Goal: Task Accomplishment & Management: Manage account settings

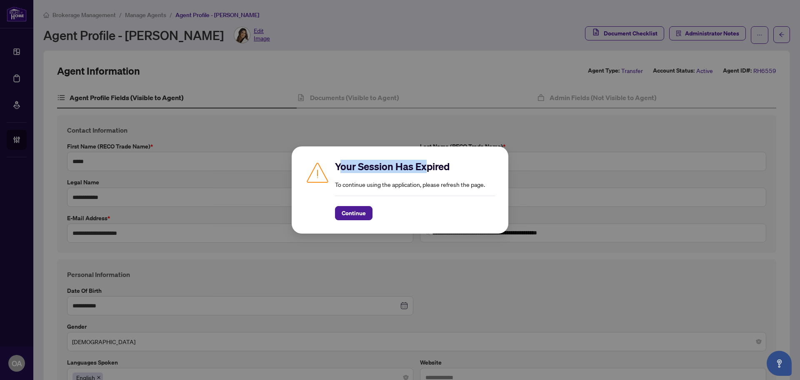
drag, startPoint x: 338, startPoint y: 167, endPoint x: 429, endPoint y: 167, distance: 90.4
click at [428, 167] on h2 "Your Session Has Expired" at bounding box center [415, 166] width 160 height 13
click at [429, 167] on h2 "Your Session Has Expired" at bounding box center [415, 166] width 160 height 13
click at [426, 167] on h2 "Your Session Has Expired" at bounding box center [415, 166] width 160 height 13
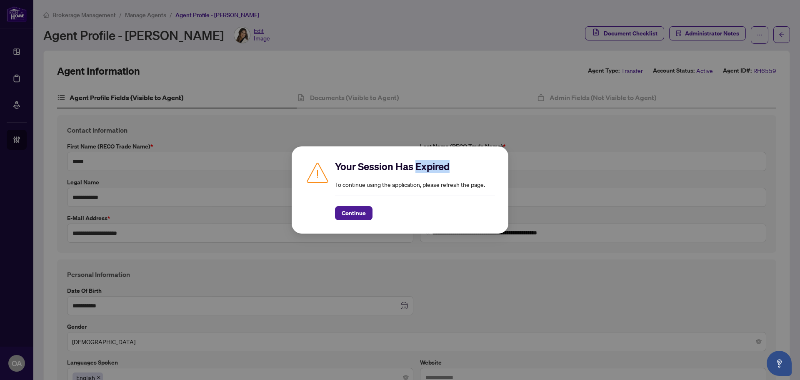
click at [430, 166] on h2 "Your Session Has Expired" at bounding box center [415, 166] width 160 height 13
drag, startPoint x: 450, startPoint y: 166, endPoint x: 417, endPoint y: 167, distance: 33.3
click at [417, 167] on h2 "Your Session Has Expired" at bounding box center [415, 166] width 160 height 13
drag, startPoint x: 414, startPoint y: 167, endPoint x: 397, endPoint y: 169, distance: 17.3
click at [397, 169] on h2 "Your Session Has Expired" at bounding box center [415, 166] width 160 height 13
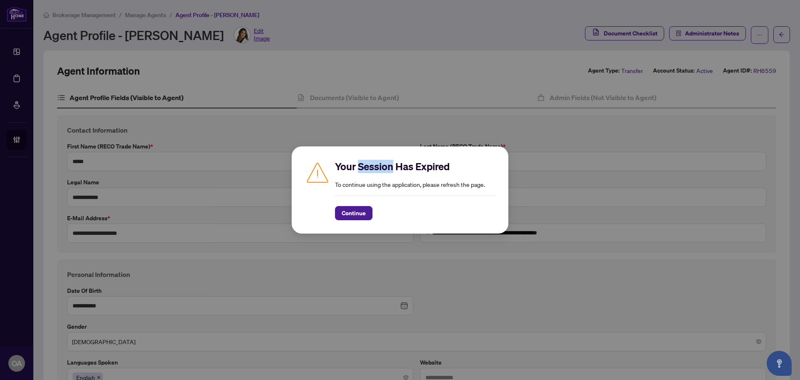
drag, startPoint x: 392, startPoint y: 168, endPoint x: 358, endPoint y: 169, distance: 34.6
click at [358, 169] on h2 "Your Session Has Expired" at bounding box center [415, 166] width 160 height 13
drag, startPoint x: 354, startPoint y: 168, endPoint x: 328, endPoint y: 168, distance: 26.2
click at [328, 168] on div "Your Session Has Expired To continue using the application, please refresh the …" at bounding box center [400, 190] width 190 height 60
click at [385, 166] on h2 "Your Session Has Expired" at bounding box center [415, 166] width 160 height 13
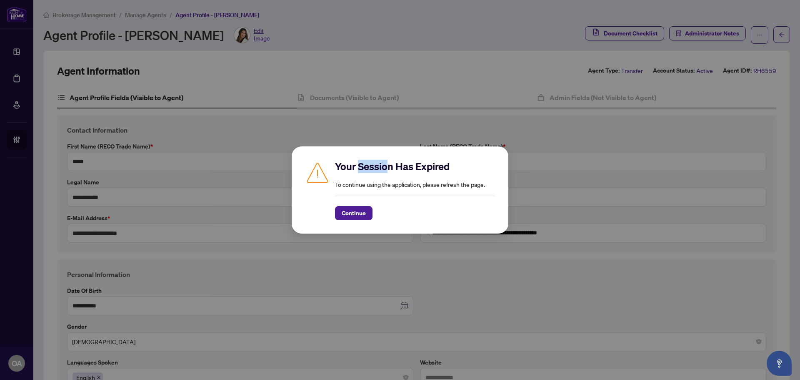
drag, startPoint x: 360, startPoint y: 166, endPoint x: 392, endPoint y: 170, distance: 31.9
click at [392, 170] on h2 "Your Session Has Expired" at bounding box center [415, 166] width 160 height 13
drag, startPoint x: 450, startPoint y: 169, endPoint x: 415, endPoint y: 168, distance: 35.0
click at [415, 168] on h2 "Your Session Has Expired" at bounding box center [415, 166] width 160 height 13
drag, startPoint x: 413, startPoint y: 167, endPoint x: 398, endPoint y: 167, distance: 15.4
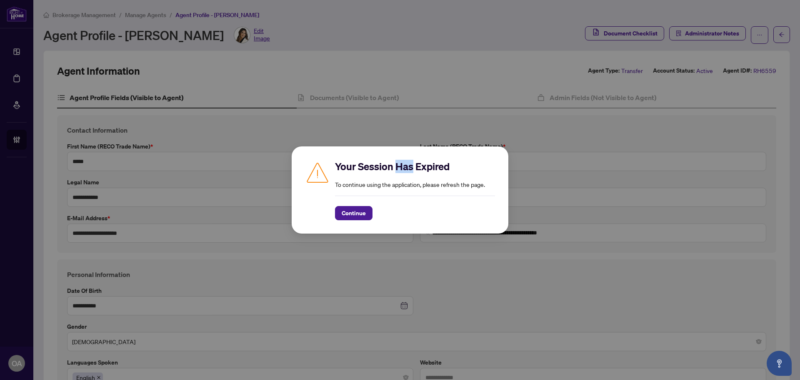
click at [398, 167] on h2 "Your Session Has Expired" at bounding box center [415, 166] width 160 height 13
drag, startPoint x: 392, startPoint y: 165, endPoint x: 358, endPoint y: 167, distance: 34.2
click at [358, 167] on h2 "Your Session Has Expired" at bounding box center [415, 166] width 160 height 13
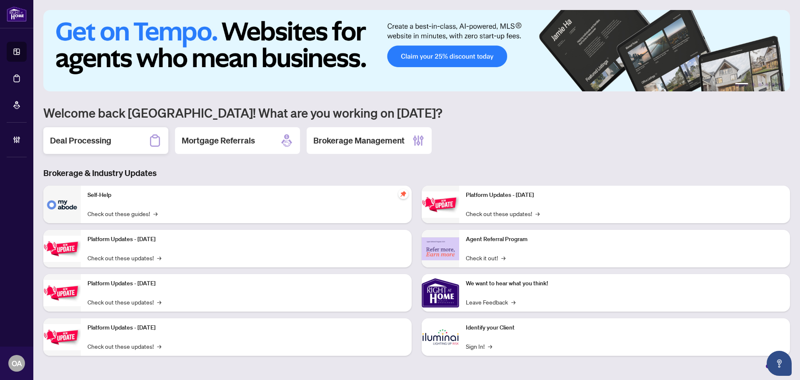
click at [116, 142] on div "Deal Processing" at bounding box center [105, 140] width 125 height 27
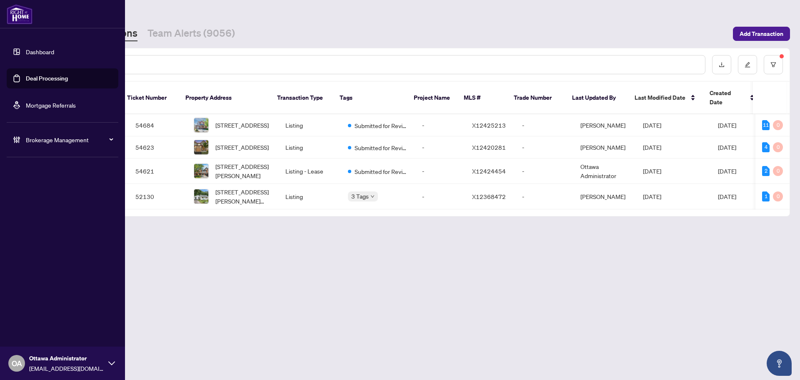
click at [26, 78] on link "Deal Processing" at bounding box center [47, 78] width 42 height 7
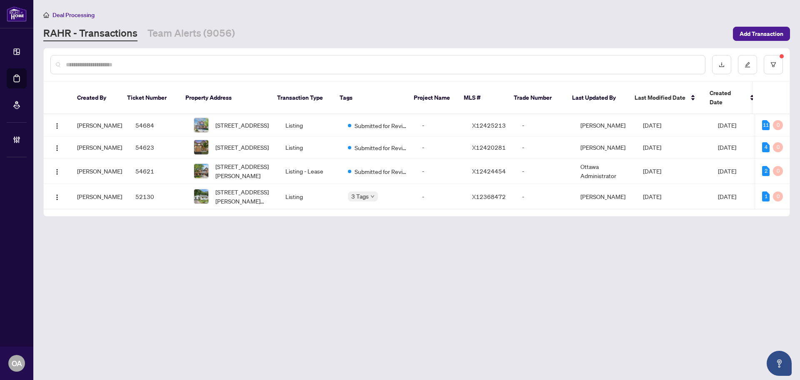
click at [160, 75] on div at bounding box center [417, 64] width 746 height 32
click at [165, 65] on input "text" at bounding box center [382, 64] width 632 height 9
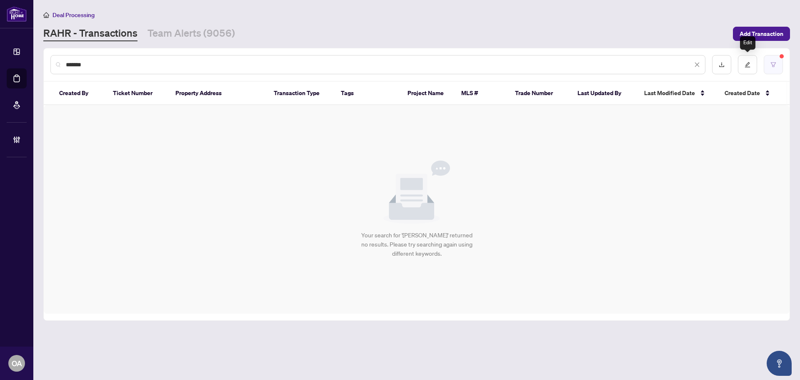
type input "*******"
click at [774, 62] on icon "filter" at bounding box center [773, 65] width 6 height 6
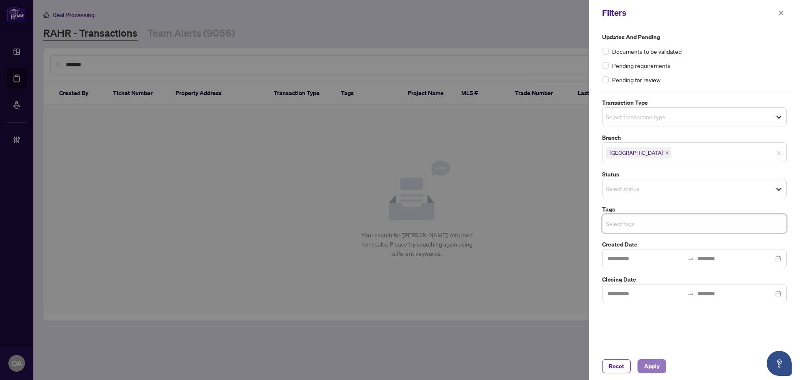
click at [649, 363] on span "Apply" at bounding box center [651, 365] width 15 height 13
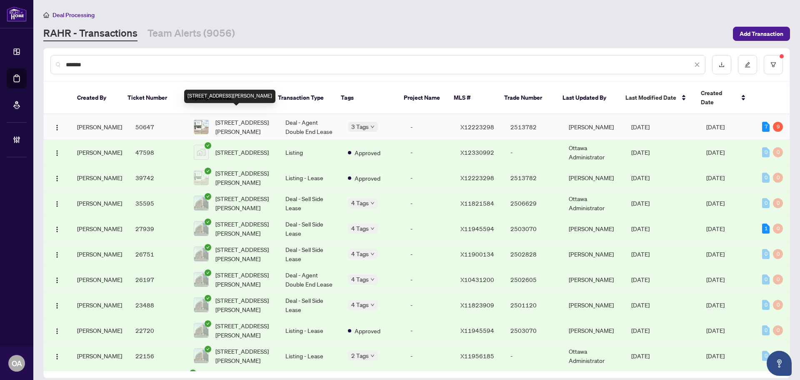
click at [234, 117] on span "1525 Michael St, Ottawa, Ontario K1B 3T3, Canada" at bounding box center [243, 126] width 57 height 18
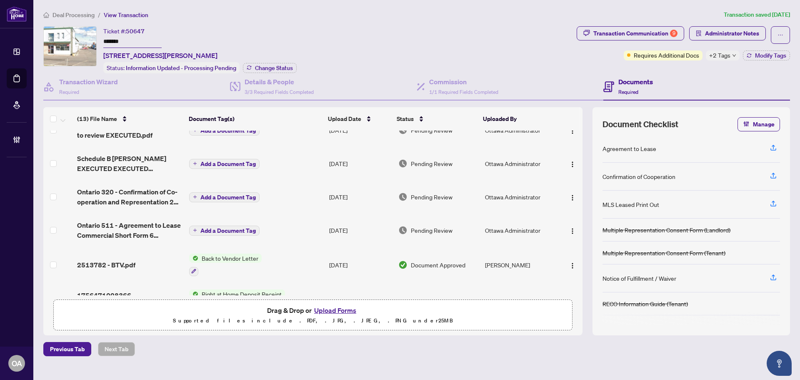
scroll to position [125, 0]
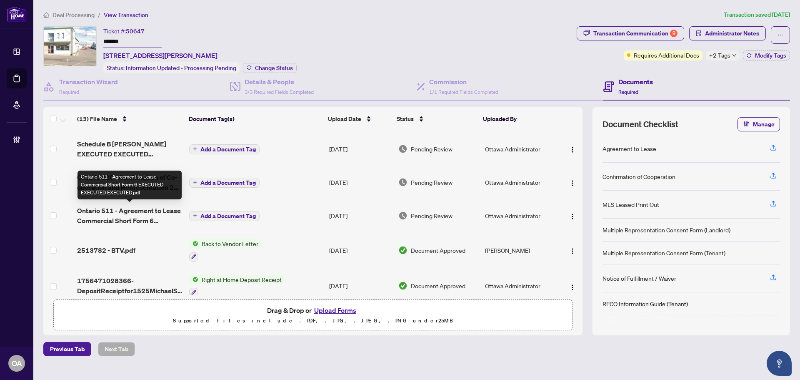
click at [135, 213] on span "Ontario 511 - Agreement to Lease Commercial Short Form 6 EXECUTED EXECUTED EXEC…" at bounding box center [129, 215] width 105 height 20
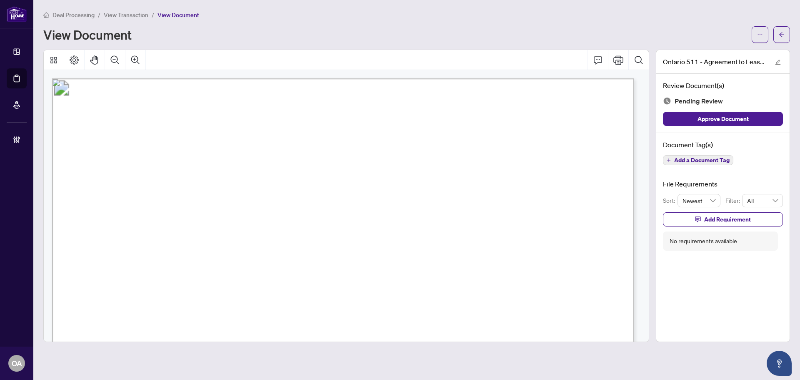
scroll to position [167, 0]
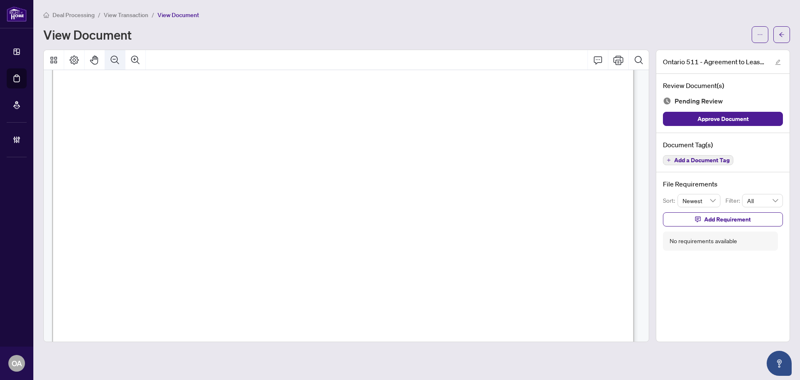
click at [117, 60] on icon "Zoom Out" at bounding box center [115, 59] width 8 height 8
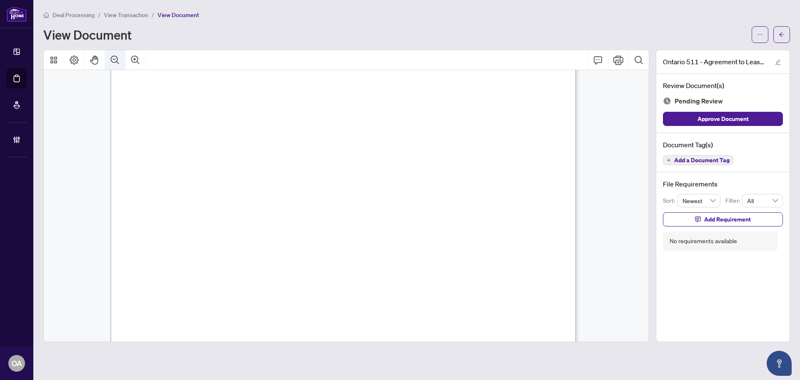
click at [117, 60] on icon "Zoom Out" at bounding box center [115, 59] width 8 height 8
click at [116, 59] on icon "Zoom Out" at bounding box center [115, 60] width 10 height 10
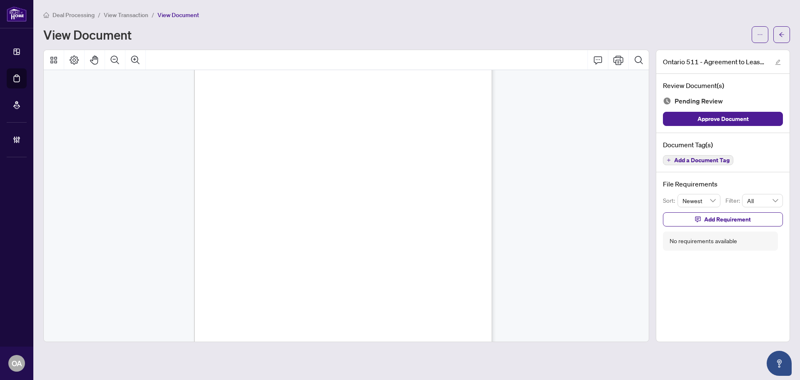
scroll to position [1317, 0]
click at [755, 35] on button "button" at bounding box center [760, 34] width 17 height 17
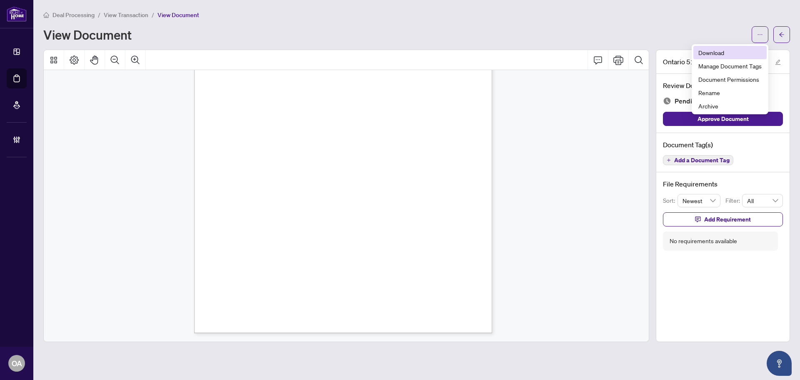
click at [744, 50] on span "Download" at bounding box center [729, 52] width 63 height 9
click at [562, 46] on div "Deal Processing / View Transaction / View Document View Document Ontario 511 - …" at bounding box center [416, 176] width 747 height 332
click at [760, 37] on span "button" at bounding box center [760, 34] width 6 height 13
click at [714, 104] on span "Archive" at bounding box center [729, 105] width 63 height 9
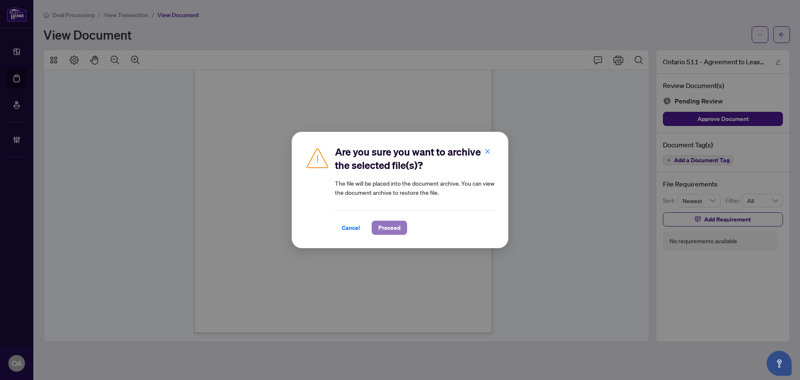
click at [400, 223] on button "Proceed" at bounding box center [389, 227] width 35 height 14
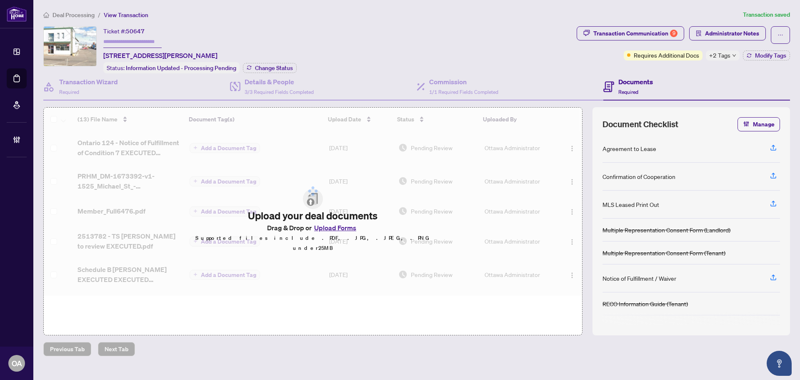
type input "*******"
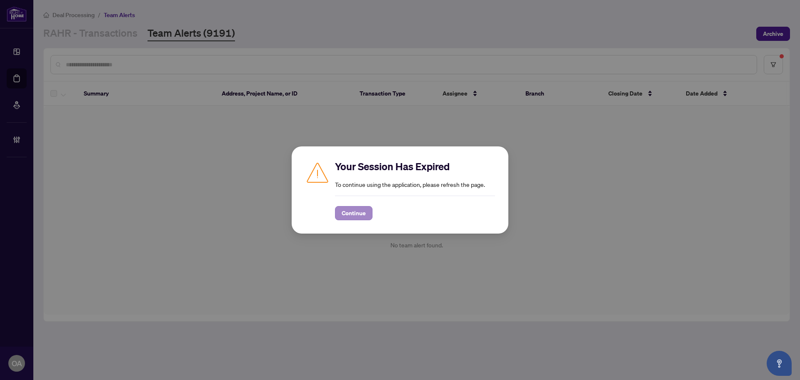
click at [360, 206] on div "Continue" at bounding box center [415, 207] width 160 height 25
click at [360, 213] on span "Continue" at bounding box center [354, 212] width 24 height 13
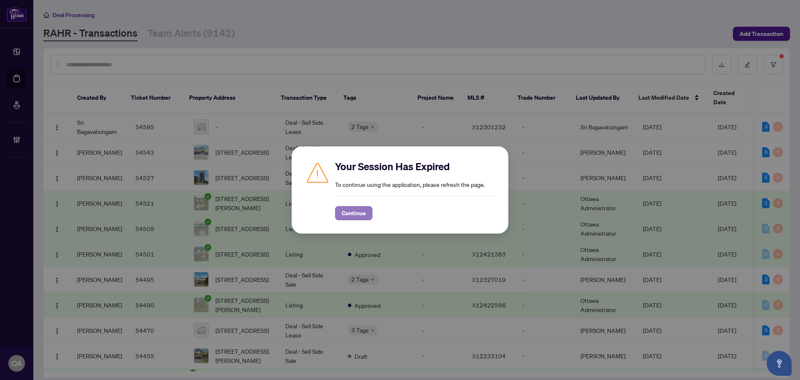
click at [360, 214] on span "Continue" at bounding box center [354, 212] width 24 height 13
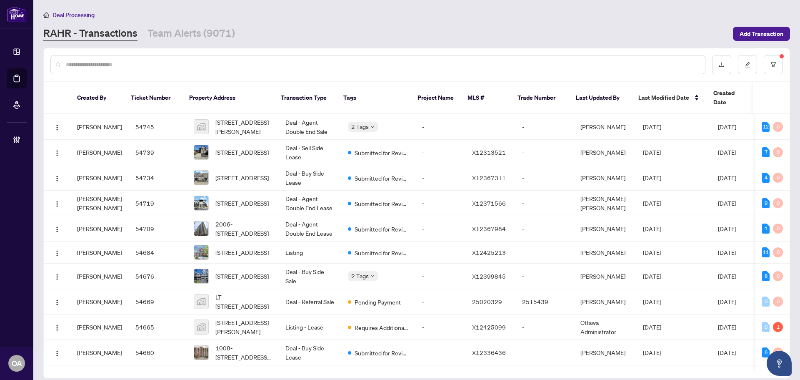
click at [159, 63] on input "text" at bounding box center [382, 64] width 632 height 9
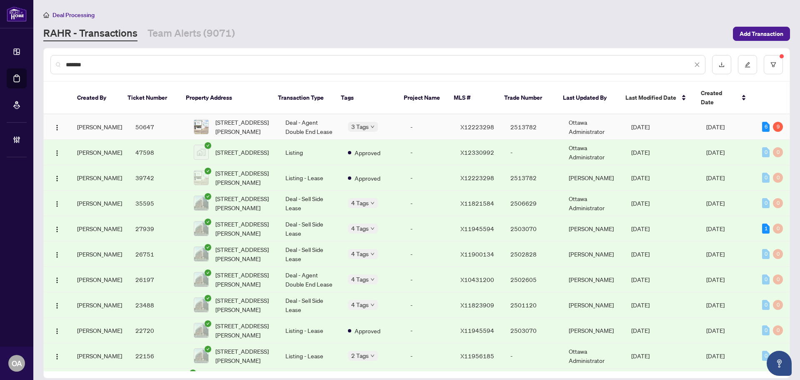
type input "*******"
click at [292, 114] on td "Deal - Agent Double End Lease" at bounding box center [310, 126] width 62 height 25
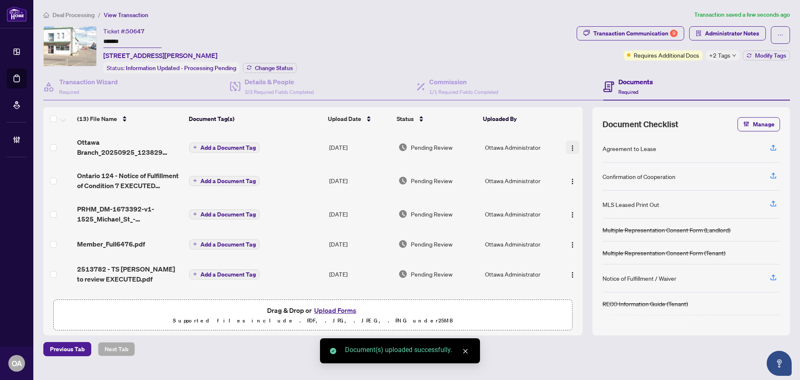
click at [569, 145] on img "button" at bounding box center [572, 148] width 7 height 7
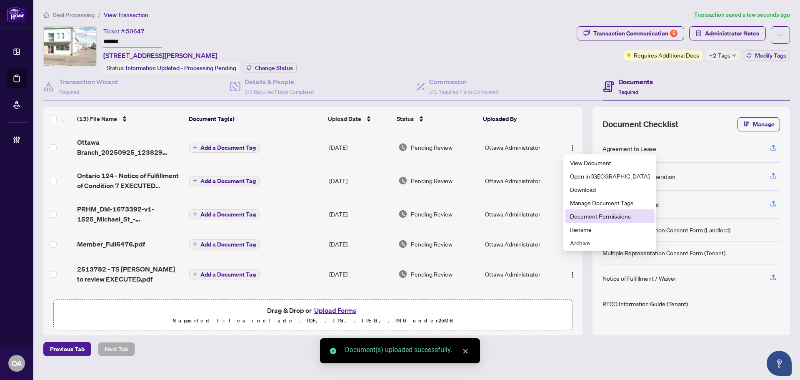
click at [578, 214] on span "Document Permissions" at bounding box center [610, 215] width 80 height 9
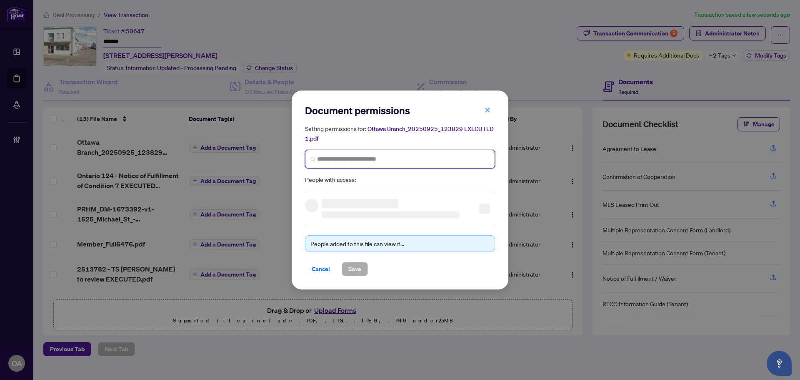
click at [339, 160] on input "search" at bounding box center [403, 159] width 172 height 9
type input "*******"
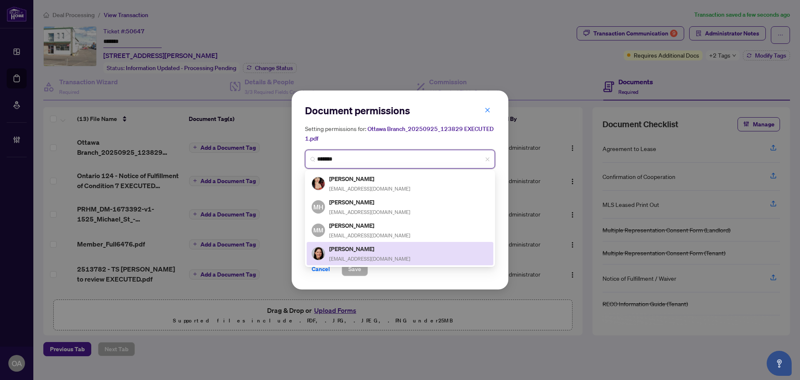
click at [350, 251] on div "Melanie Tasse realtor.tasse@gmail.com" at bounding box center [369, 253] width 81 height 19
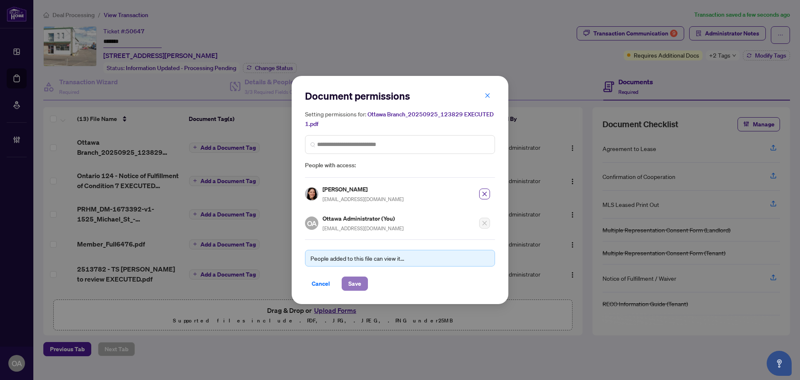
click at [357, 287] on span "Save" at bounding box center [354, 283] width 13 height 13
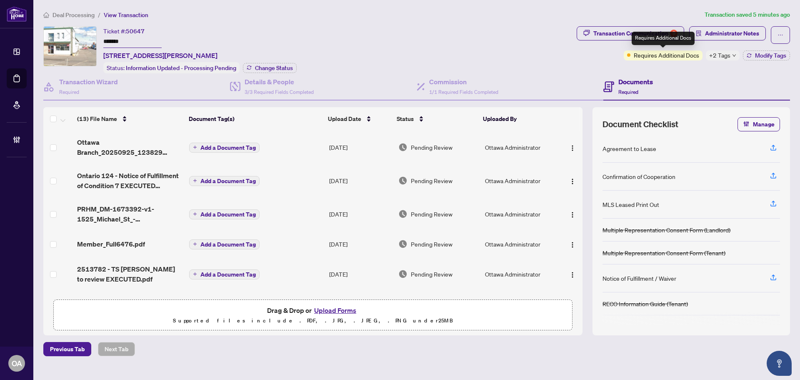
click at [726, 56] on span "+2 Tags" at bounding box center [719, 55] width 21 height 10
click at [677, 79] on div "Documents Required" at bounding box center [696, 86] width 187 height 27
click at [719, 56] on span "+2 Tags" at bounding box center [719, 55] width 21 height 10
click at [561, 54] on div "Ticket #: 50647 ******* 1525 Michael St, Ottawa, Ontario K1B 3T3, Canada Status…" at bounding box center [308, 49] width 530 height 47
click at [639, 32] on div "Transaction Communication 9" at bounding box center [635, 33] width 84 height 13
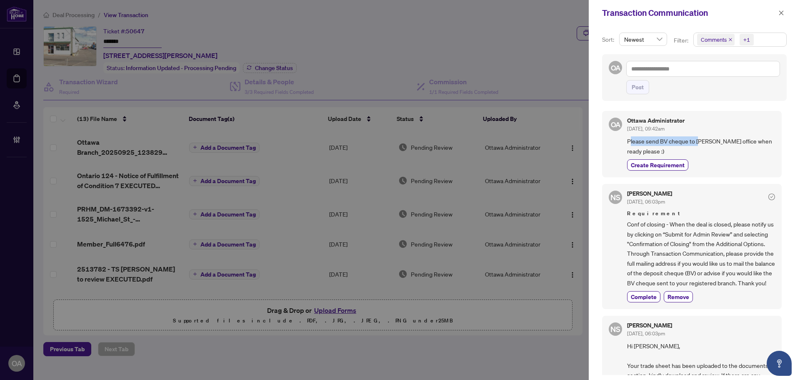
drag, startPoint x: 631, startPoint y: 141, endPoint x: 706, endPoint y: 142, distance: 74.6
click at [706, 142] on span "Please send BV cheque to OTT office when ready please :)" at bounding box center [701, 146] width 148 height 20
click at [779, 11] on icon "close" at bounding box center [781, 12] width 5 height 5
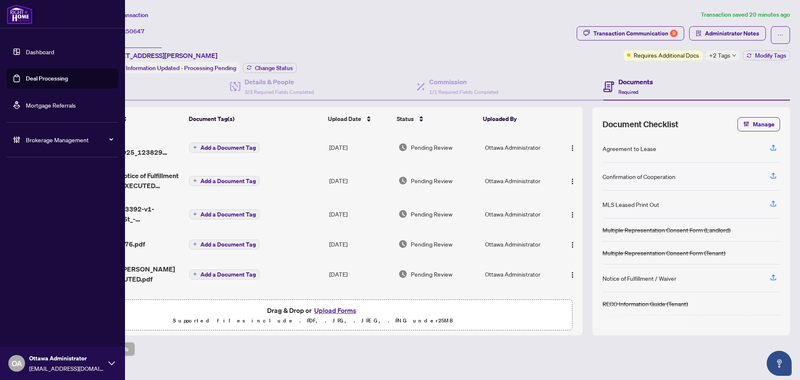
click at [26, 80] on link "Deal Processing" at bounding box center [47, 78] width 42 height 7
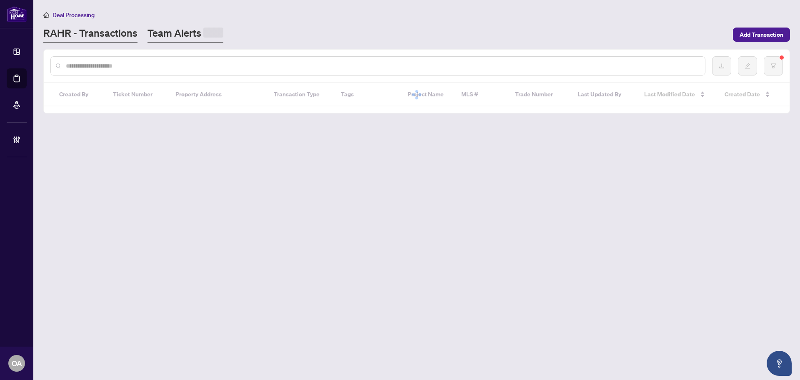
click at [184, 37] on link "Team Alerts" at bounding box center [185, 34] width 76 height 16
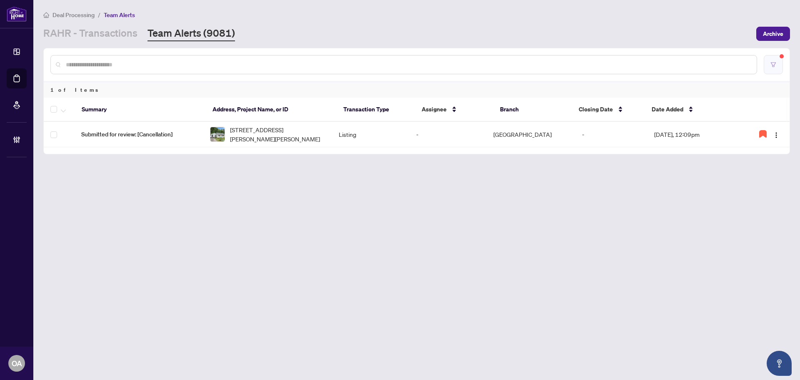
click at [770, 66] on icon "filter" at bounding box center [773, 65] width 6 height 6
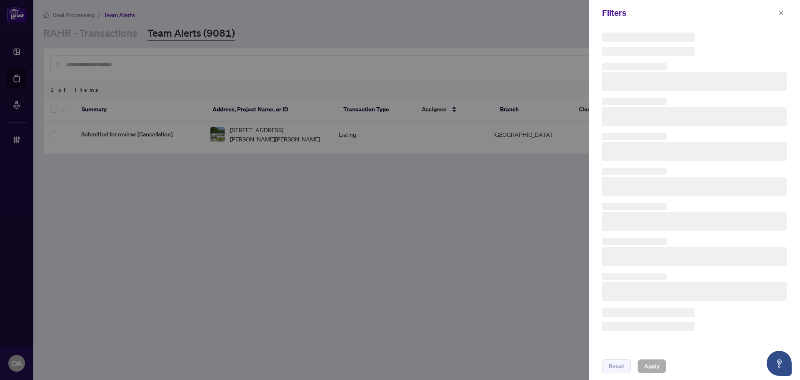
click at [782, 14] on icon "close" at bounding box center [781, 12] width 5 height 5
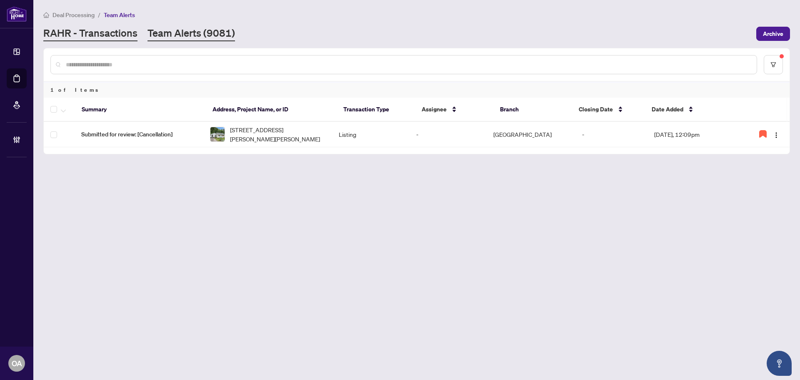
click at [83, 31] on link "RAHR - Transactions" at bounding box center [90, 33] width 94 height 15
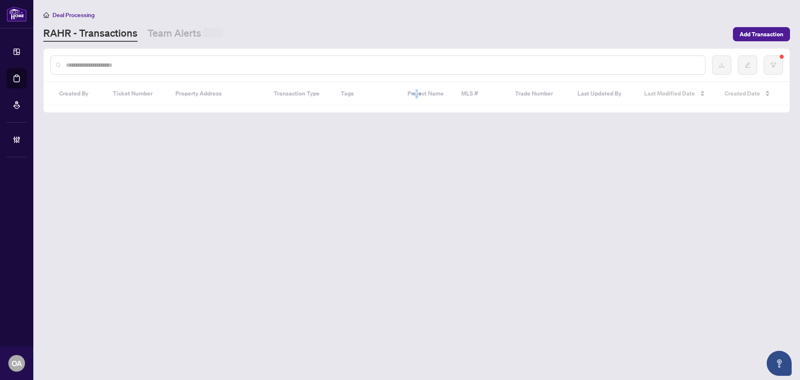
click at [115, 66] on input "text" at bounding box center [382, 64] width 632 height 9
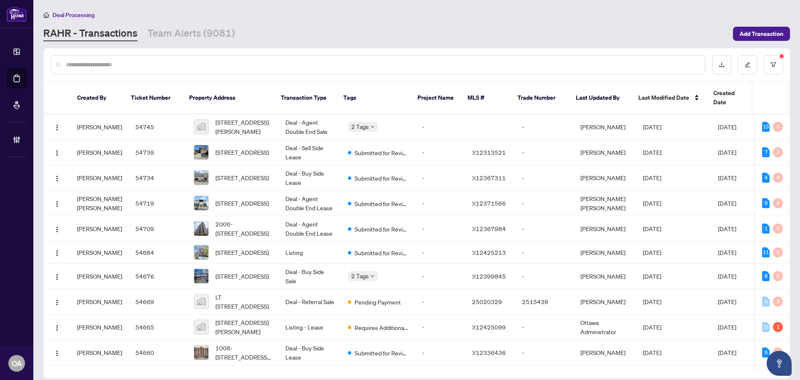
paste input "**********"
click at [115, 65] on input "**********" at bounding box center [379, 64] width 627 height 9
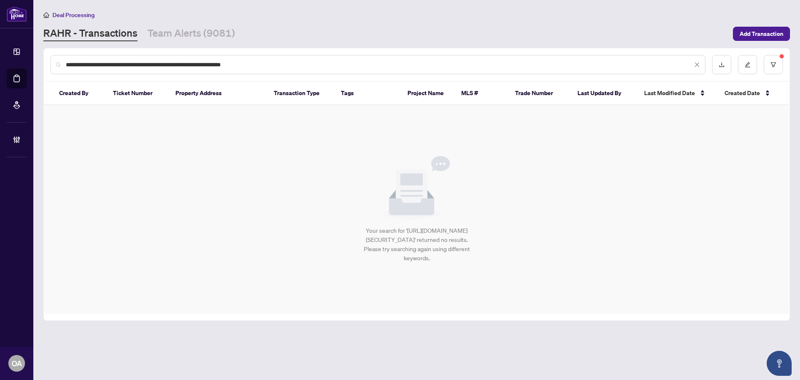
click at [115, 65] on input "**********" at bounding box center [379, 64] width 627 height 9
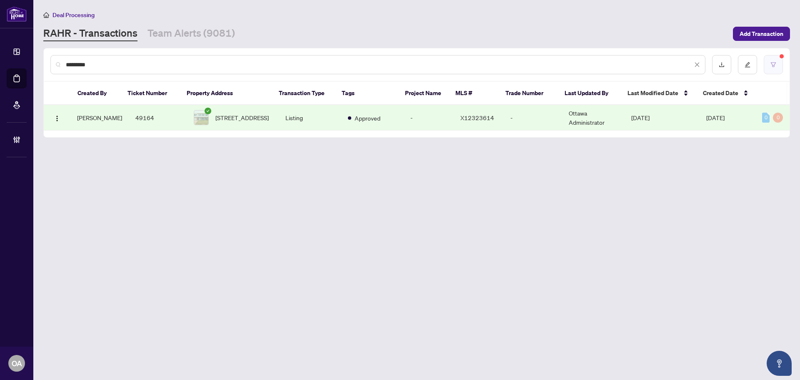
type input "*********"
click at [774, 62] on icon "filter" at bounding box center [773, 64] width 5 height 5
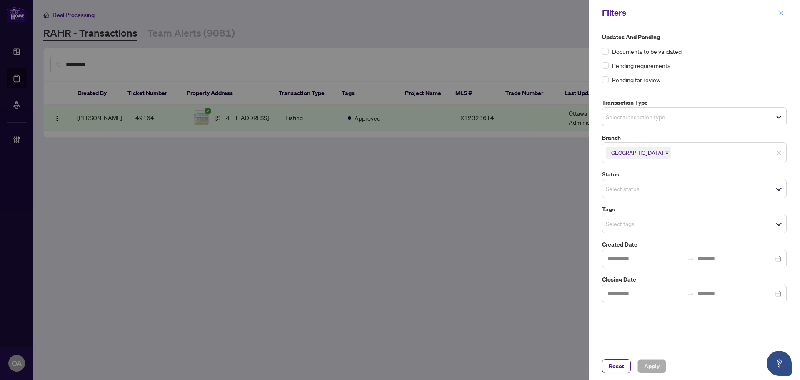
click at [781, 10] on icon "close" at bounding box center [781, 13] width 6 height 6
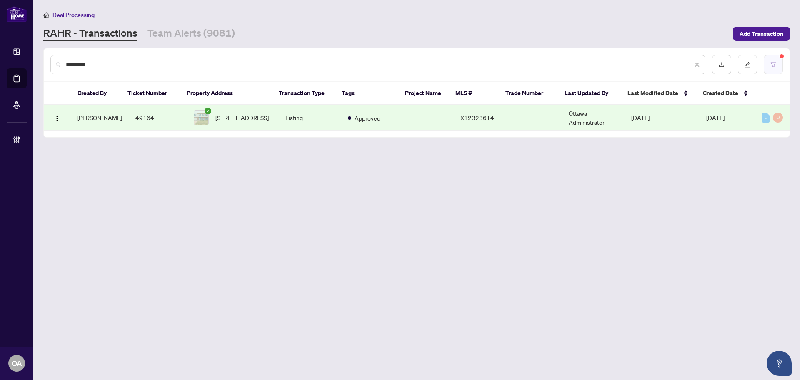
click at [773, 60] on button "button" at bounding box center [773, 64] width 19 height 19
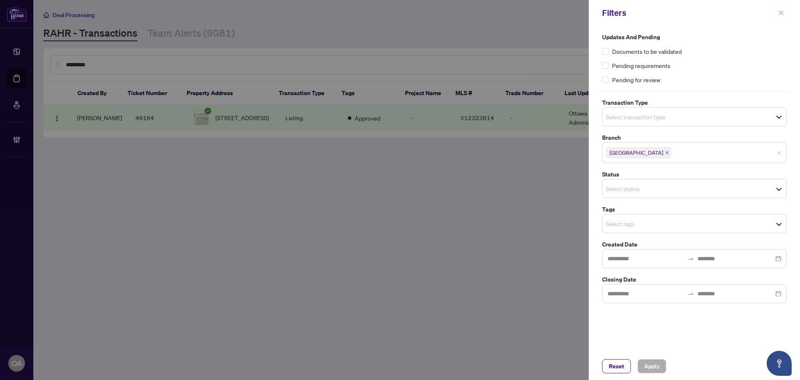
click at [782, 13] on icon "close" at bounding box center [781, 13] width 6 height 6
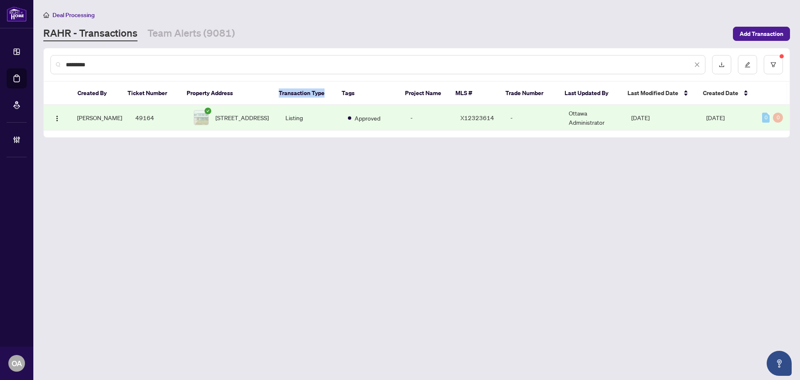
drag, startPoint x: 285, startPoint y: 92, endPoint x: 330, endPoint y: 92, distance: 45.4
click at [330, 92] on th "Transaction Type" at bounding box center [303, 93] width 63 height 23
drag, startPoint x: 343, startPoint y: 92, endPoint x: 321, endPoint y: 92, distance: 22.5
click at [321, 92] on tr "Created By Ticket Number Property Address Transaction Type Tags Project Name ML…" at bounding box center [418, 93] width 748 height 23
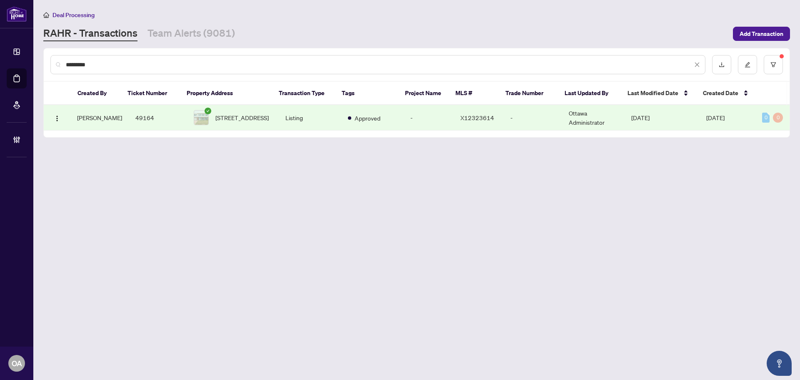
click at [303, 92] on th "Transaction Type" at bounding box center [303, 93] width 63 height 23
click at [315, 92] on th "Transaction Type" at bounding box center [303, 93] width 63 height 23
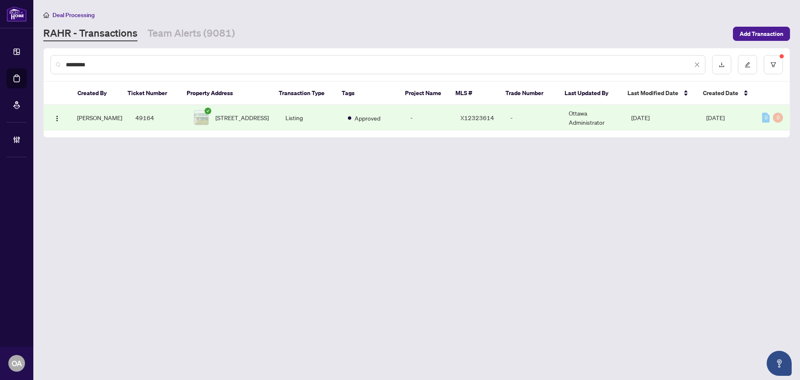
click at [345, 92] on th "Tags" at bounding box center [366, 93] width 63 height 23
click at [425, 90] on th "Project Name" at bounding box center [423, 93] width 50 height 23
click at [426, 90] on th "Project Name" at bounding box center [423, 93] width 50 height 23
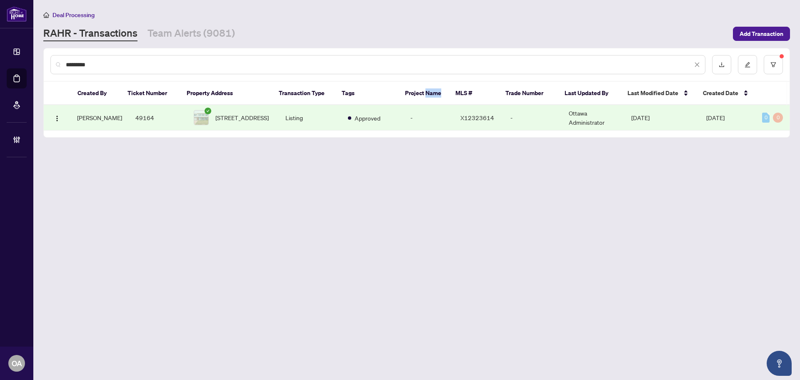
click at [426, 90] on th "Project Name" at bounding box center [423, 93] width 50 height 23
click at [426, 91] on th "Project Name" at bounding box center [423, 93] width 50 height 23
click at [459, 91] on th "MLS #" at bounding box center [474, 93] width 50 height 23
drag, startPoint x: 471, startPoint y: 91, endPoint x: 440, endPoint y: 92, distance: 30.8
click at [440, 92] on tr "Created By Ticket Number Property Address Transaction Type Tags Project Name ML…" at bounding box center [418, 93] width 748 height 23
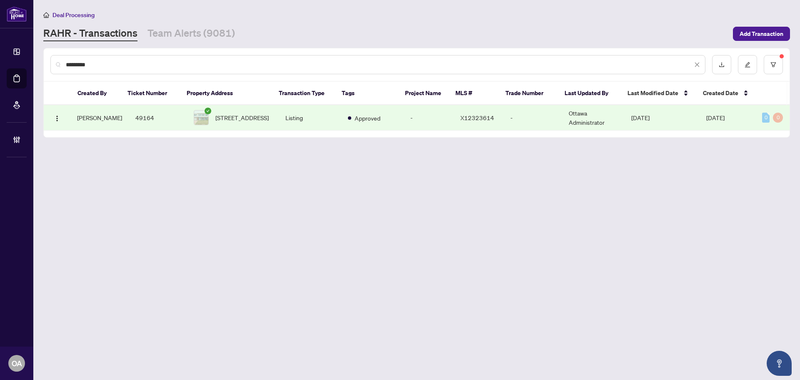
click at [439, 92] on th "Project Name" at bounding box center [423, 93] width 50 height 23
drag, startPoint x: 461, startPoint y: 91, endPoint x: 487, endPoint y: 91, distance: 25.8
click at [487, 91] on th "MLS #" at bounding box center [474, 93] width 50 height 23
click at [520, 91] on th "Trade Number" at bounding box center [528, 93] width 59 height 23
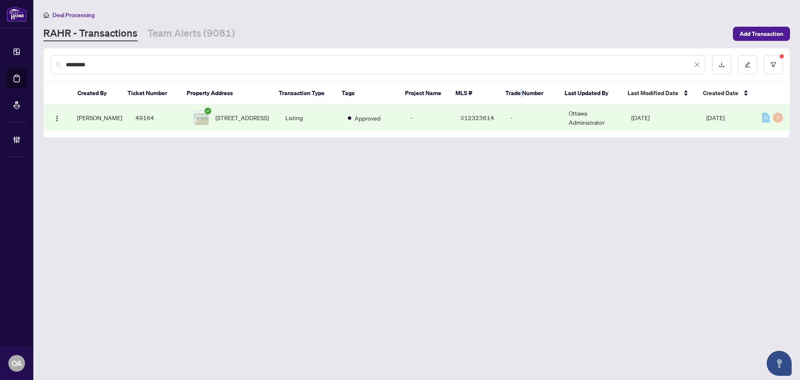
click at [520, 91] on th "Trade Number" at bounding box center [528, 93] width 59 height 23
click at [593, 91] on th "Last Updated By" at bounding box center [589, 93] width 63 height 23
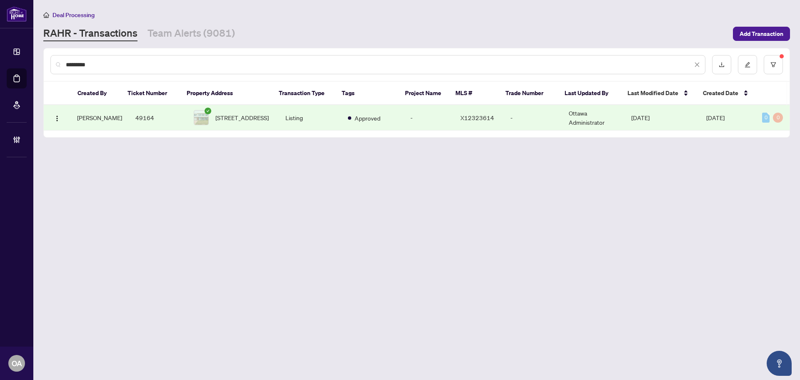
click at [310, 92] on th "Transaction Type" at bounding box center [303, 93] width 63 height 23
click at [204, 93] on th "Property Address" at bounding box center [226, 93] width 92 height 23
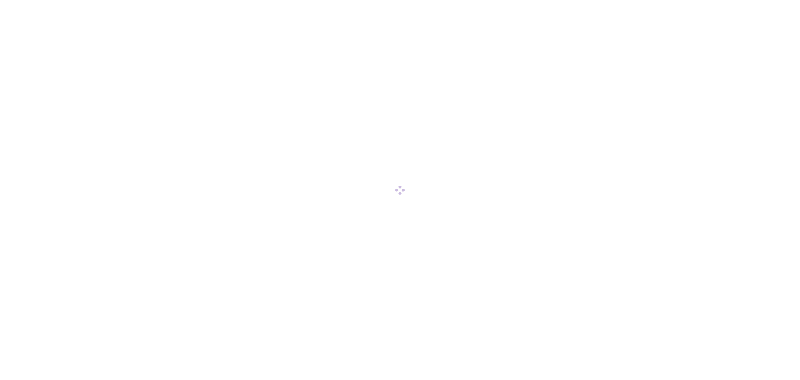
click at [112, 62] on div at bounding box center [400, 190] width 800 height 380
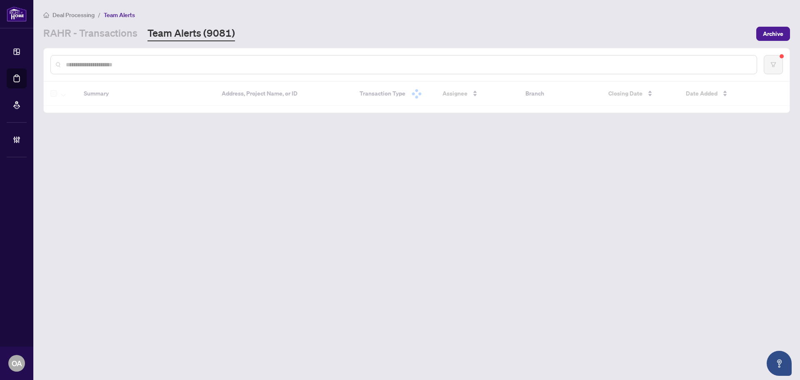
click at [128, 68] on input "text" at bounding box center [408, 64] width 684 height 9
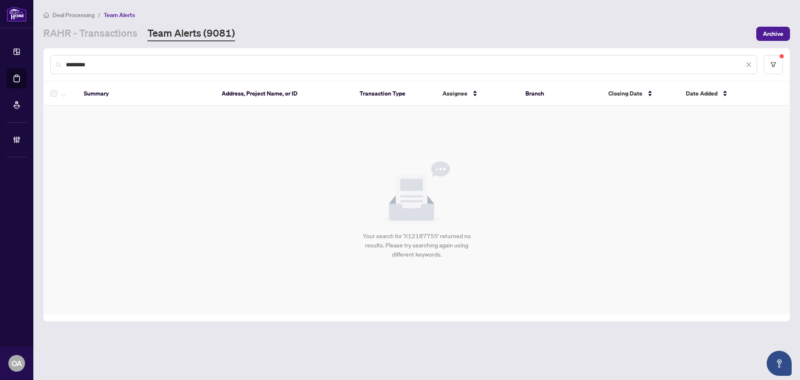
type input "*********"
click at [94, 42] on main "Deal Processing / Team Alerts [PERSON_NAME] - Transactions Team Alerts (9081) A…" at bounding box center [416, 190] width 767 height 380
click at [129, 31] on link "RAHR - Transactions" at bounding box center [90, 33] width 94 height 15
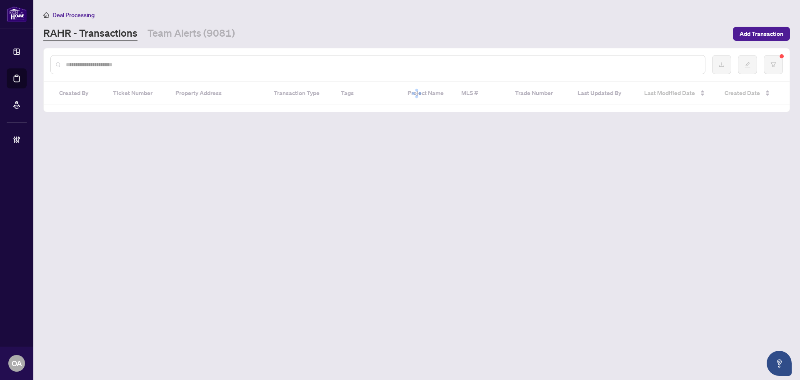
click at [164, 65] on input "text" at bounding box center [382, 64] width 632 height 9
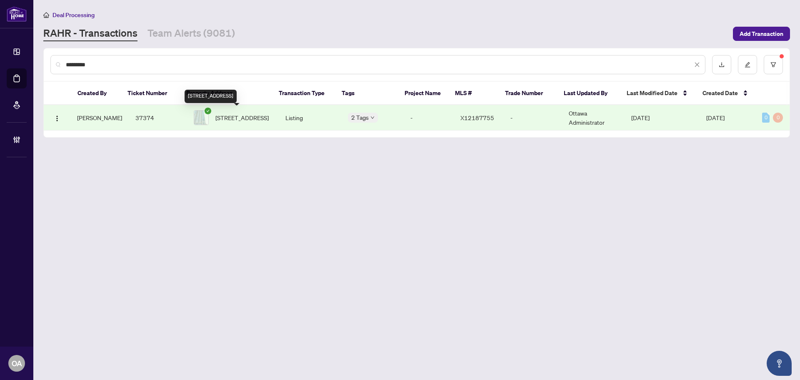
type input "*********"
click at [264, 118] on span "[STREET_ADDRESS]" at bounding box center [241, 117] width 53 height 9
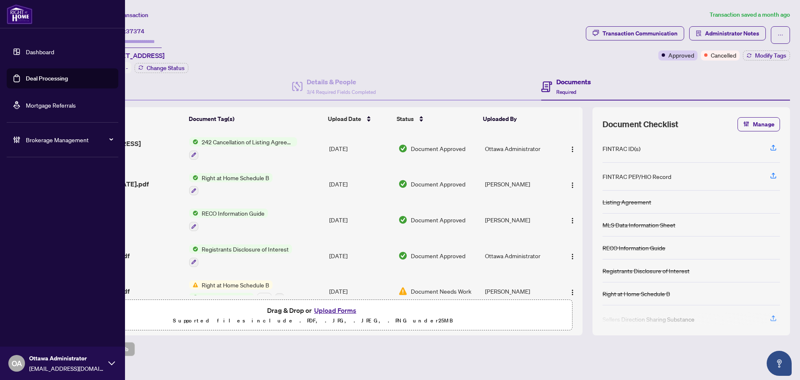
click at [40, 77] on link "Deal Processing" at bounding box center [47, 78] width 42 height 7
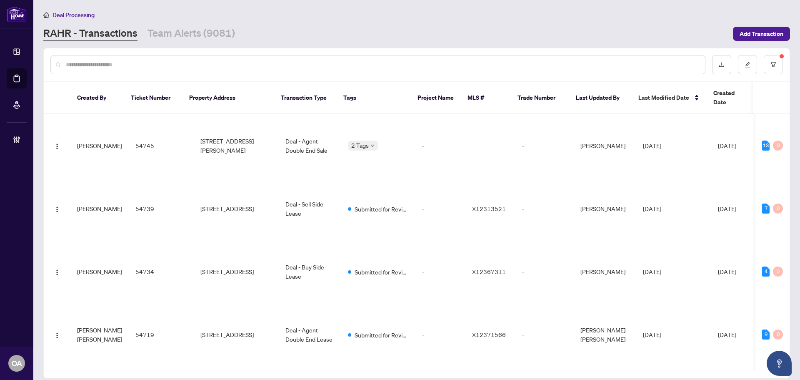
click at [156, 64] on input "text" at bounding box center [382, 64] width 632 height 9
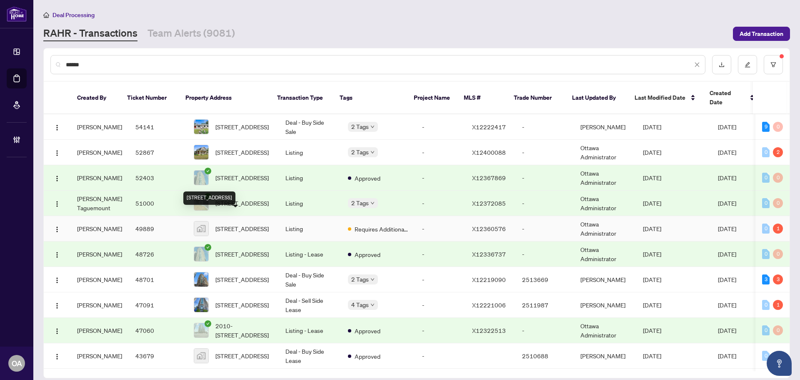
type input "******"
click at [246, 224] on span "[STREET_ADDRESS]" at bounding box center [241, 228] width 53 height 9
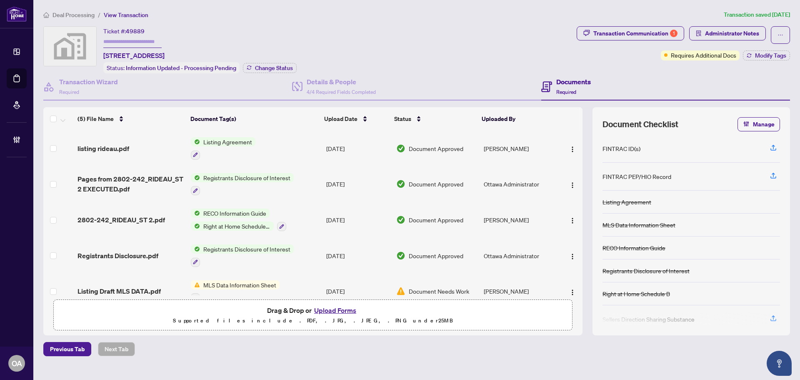
drag, startPoint x: 352, startPoint y: 322, endPoint x: 351, endPoint y: 316, distance: 6.9
click at [352, 322] on p "Supported files include .PDF, .JPG, .JPEG, .PNG under 25 MB" at bounding box center [313, 320] width 508 height 10
click at [343, 307] on button "Upload Forms" at bounding box center [335, 310] width 47 height 11
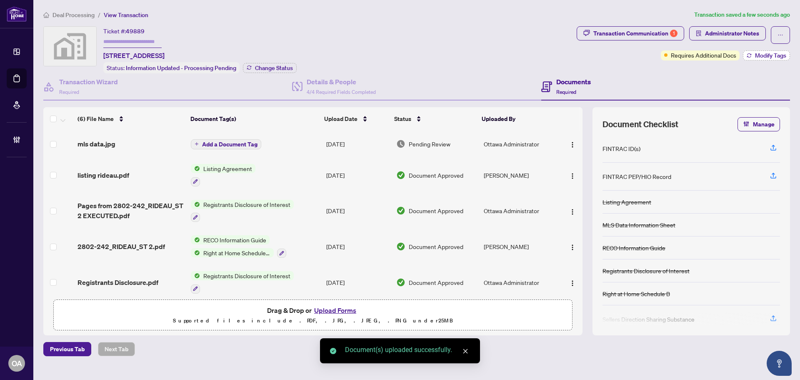
click at [754, 54] on button "Modify Tags" at bounding box center [766, 55] width 47 height 10
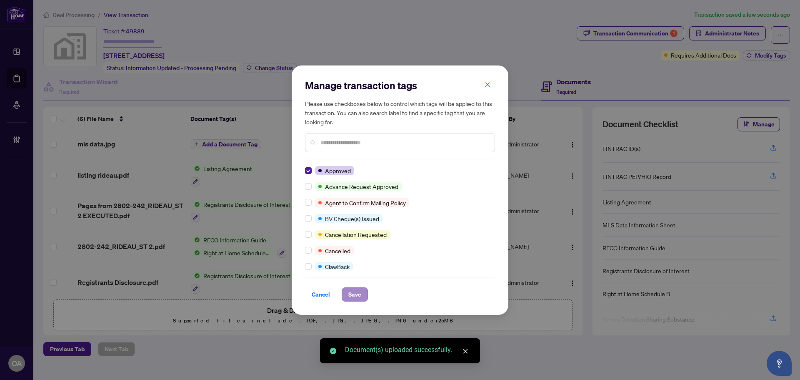
click at [350, 287] on div "Cancel Save" at bounding box center [400, 289] width 190 height 25
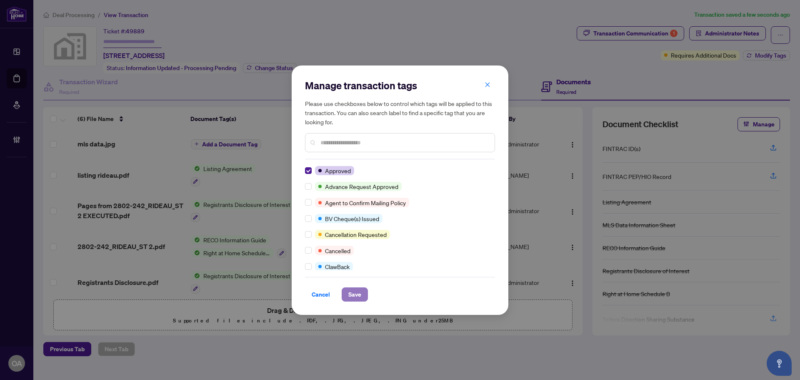
click at [346, 292] on button "Save" at bounding box center [355, 294] width 26 height 14
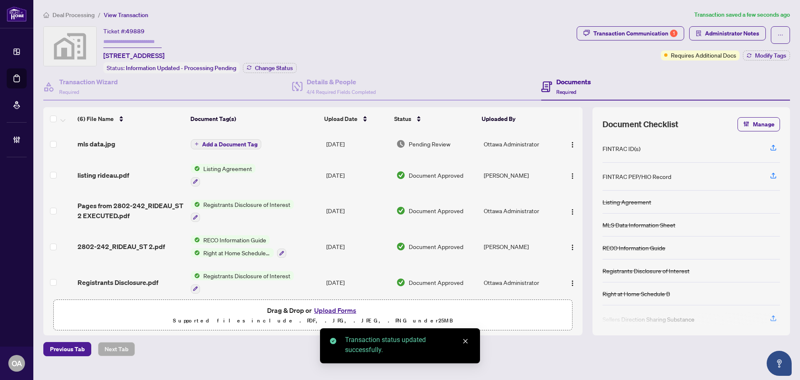
click at [232, 139] on button "Add a Document Tag" at bounding box center [226, 144] width 70 height 10
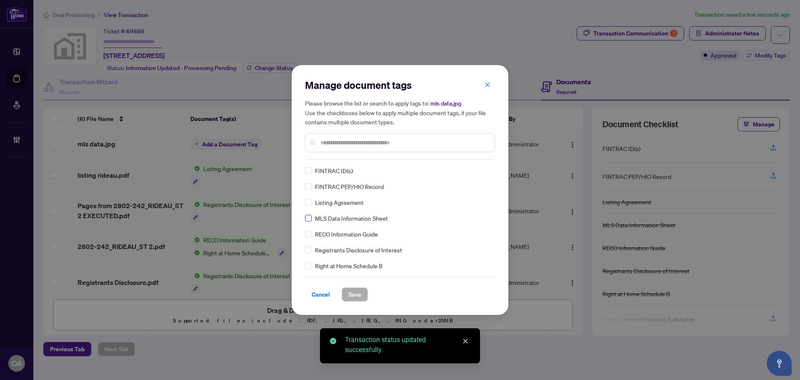
click at [307, 222] on label at bounding box center [308, 217] width 7 height 9
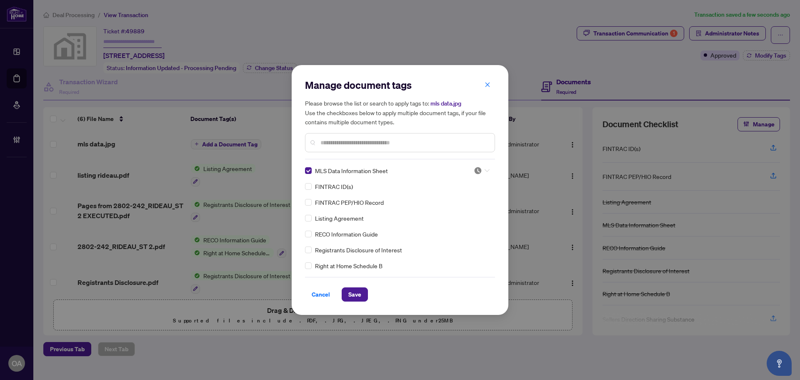
click at [474, 173] on img at bounding box center [478, 170] width 8 height 8
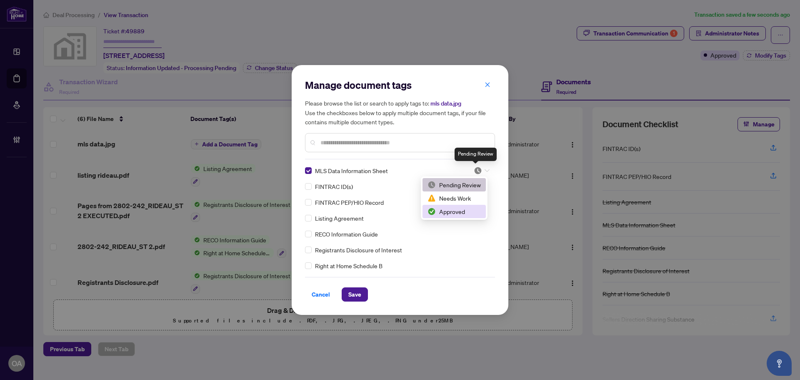
click at [461, 214] on div "Approved" at bounding box center [453, 211] width 53 height 9
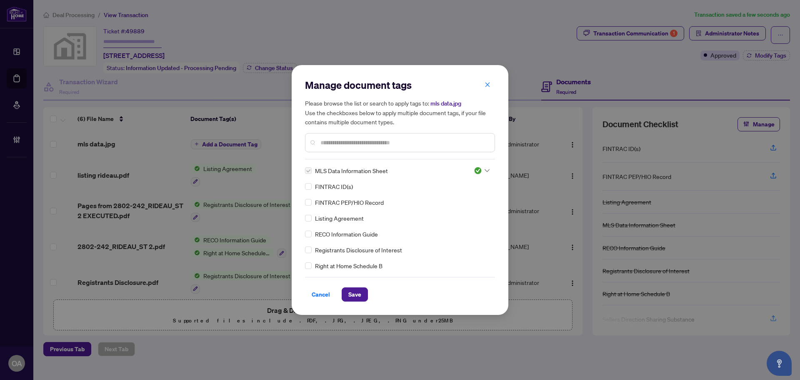
click at [354, 306] on div "Manage document tags Please browse the list or search to apply tags to: mls dat…" at bounding box center [400, 190] width 217 height 250
click at [357, 297] on span "Save" at bounding box center [354, 293] width 13 height 13
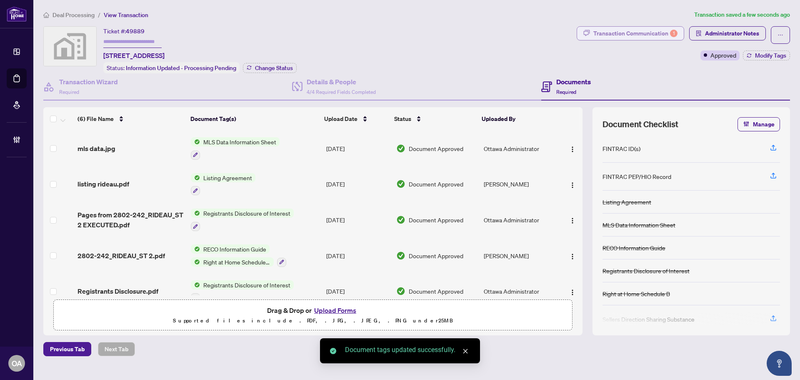
click at [652, 33] on div "Transaction Communication 1" at bounding box center [635, 33] width 84 height 13
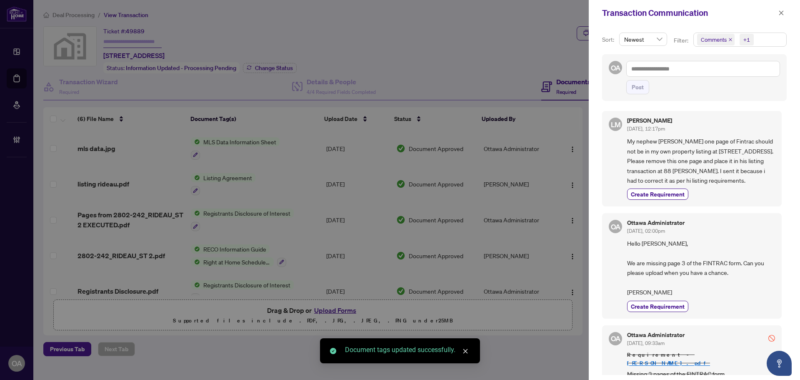
click at [729, 39] on icon "close" at bounding box center [730, 39] width 4 height 4
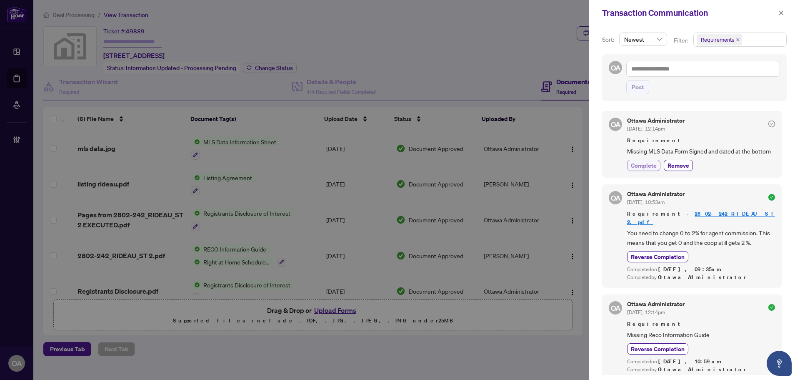
click at [644, 170] on span "Complete" at bounding box center [644, 165] width 26 height 9
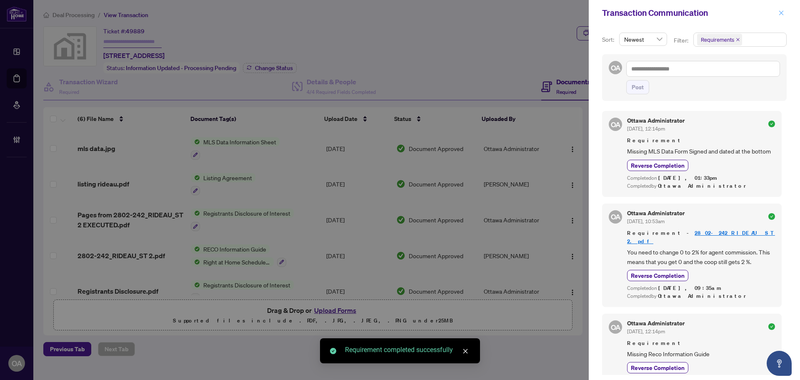
click at [782, 15] on icon "close" at bounding box center [781, 12] width 5 height 5
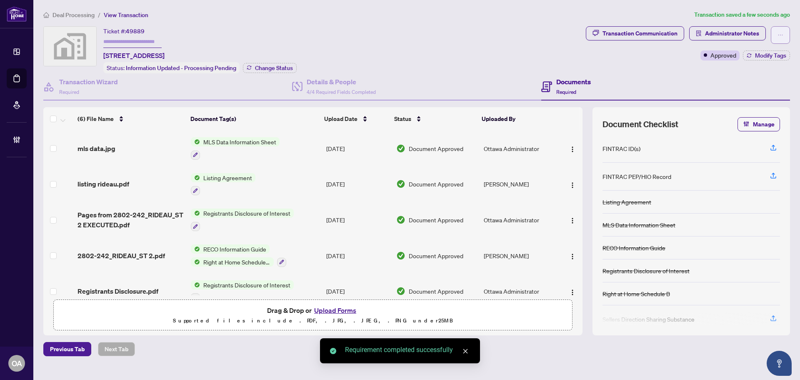
click at [782, 36] on icon "ellipsis" at bounding box center [780, 35] width 6 height 6
click at [745, 94] on span "Submit for Completion" at bounding box center [751, 93] width 64 height 9
type textarea "**********"
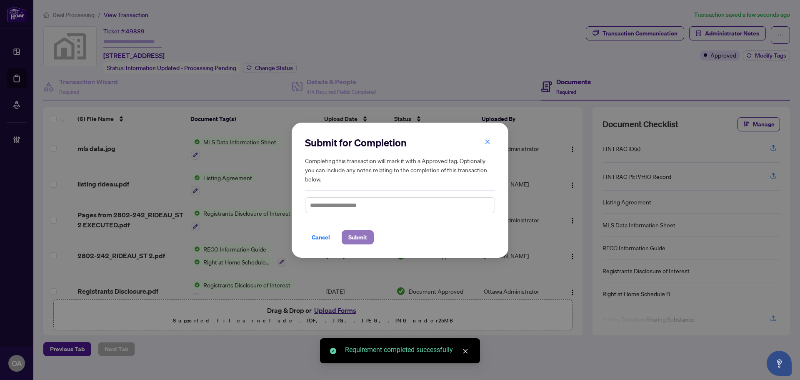
click at [357, 241] on span "Submit" at bounding box center [357, 236] width 19 height 13
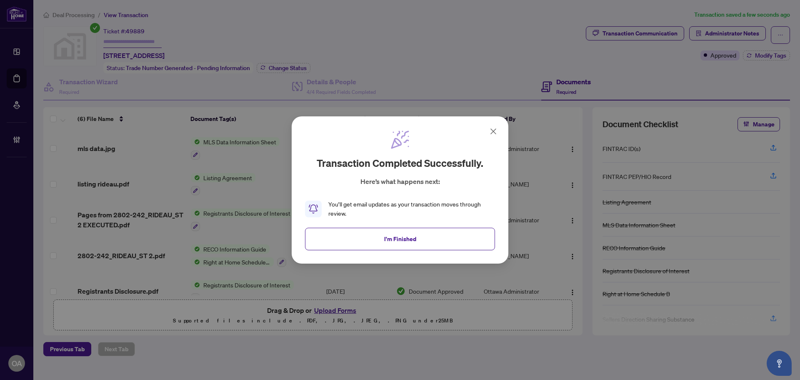
click at [399, 234] on span "I'm Finished" at bounding box center [400, 238] width 32 height 13
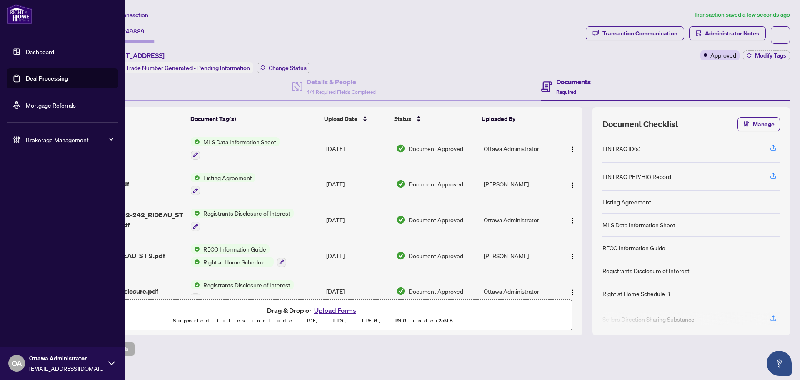
click at [26, 75] on link "Deal Processing" at bounding box center [47, 78] width 42 height 7
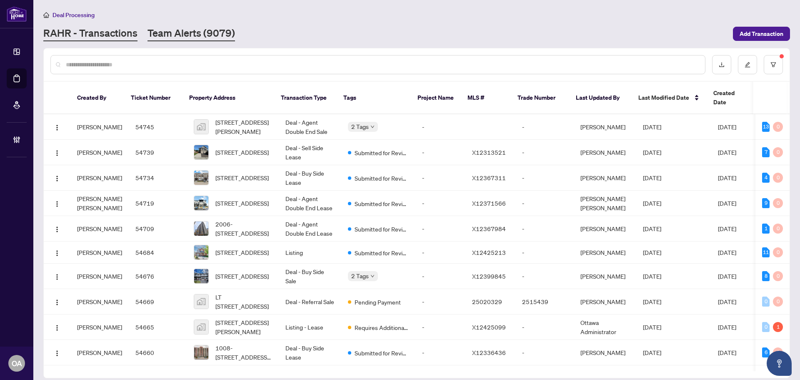
click at [169, 31] on link "Team Alerts (9079)" at bounding box center [190, 33] width 87 height 15
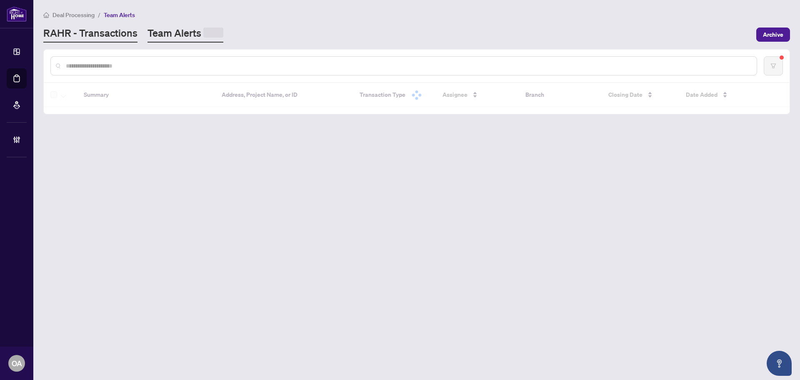
click at [112, 32] on link "RAHR - Transactions" at bounding box center [90, 34] width 94 height 16
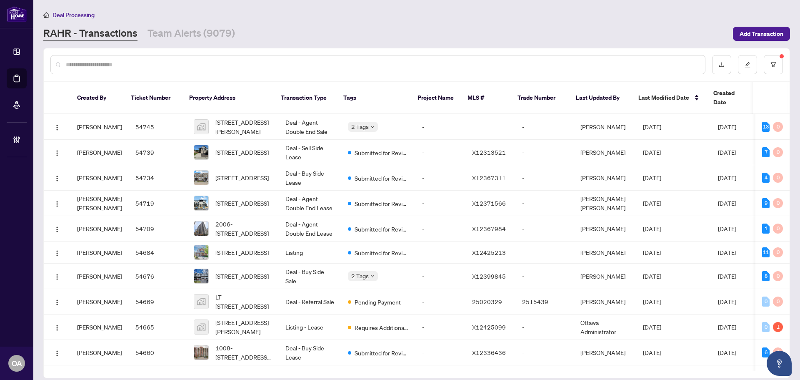
click at [88, 62] on input "text" at bounding box center [382, 64] width 632 height 9
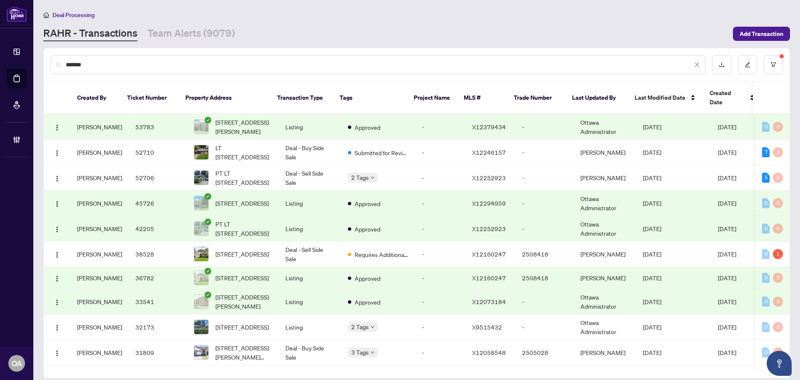
drag, startPoint x: 88, startPoint y: 62, endPoint x: 311, endPoint y: 25, distance: 226.0
click at [311, 25] on div "Deal Processing [PERSON_NAME] - Transactions Team Alerts (9079) Add Transaction" at bounding box center [416, 25] width 747 height 31
click at [168, 63] on input "*******" at bounding box center [379, 64] width 627 height 9
type input "*"
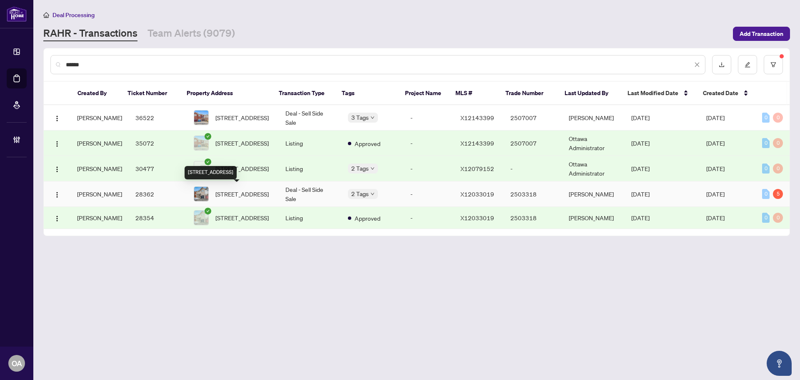
type input "******"
click at [247, 192] on span "[STREET_ADDRESS]" at bounding box center [241, 193] width 53 height 9
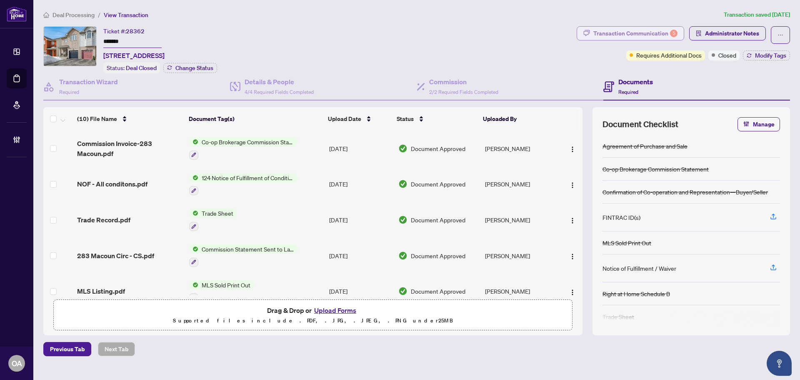
click at [658, 32] on div "Transaction Communication 5" at bounding box center [635, 33] width 84 height 13
type textarea "**********"
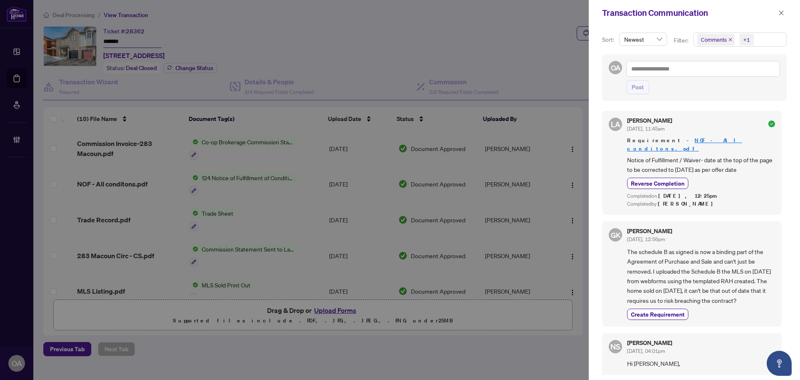
drag, startPoint x: 783, startPoint y: 15, endPoint x: 775, endPoint y: 17, distance: 8.2
click at [783, 15] on icon "close" at bounding box center [781, 12] width 5 height 5
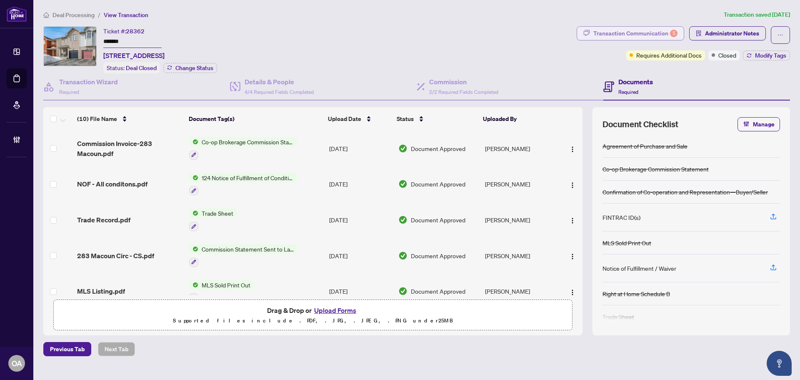
click at [659, 33] on div "Transaction Communication 5" at bounding box center [635, 33] width 84 height 13
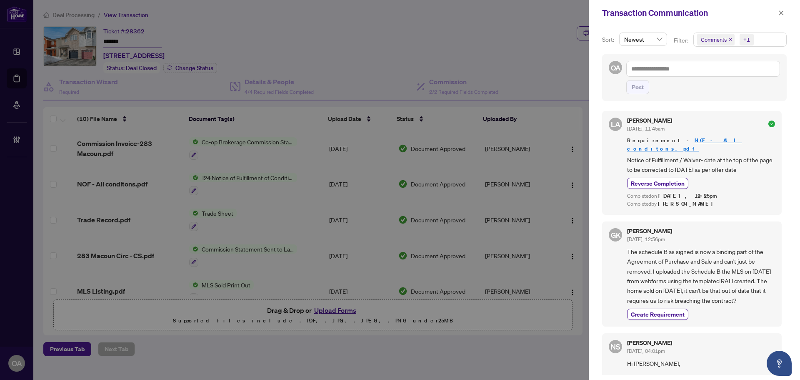
click at [731, 38] on icon "close" at bounding box center [730, 39] width 3 height 3
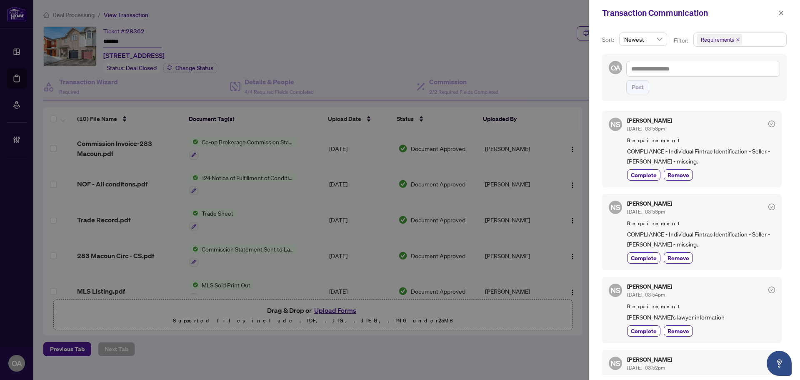
drag, startPoint x: 782, startPoint y: 14, endPoint x: 771, endPoint y: 11, distance: 10.8
click at [782, 14] on icon "close" at bounding box center [781, 12] width 5 height 5
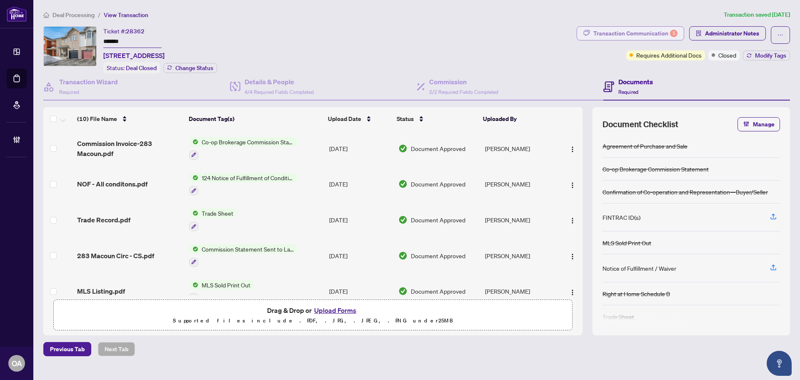
click at [641, 33] on div "Transaction Communication 5" at bounding box center [635, 33] width 84 height 13
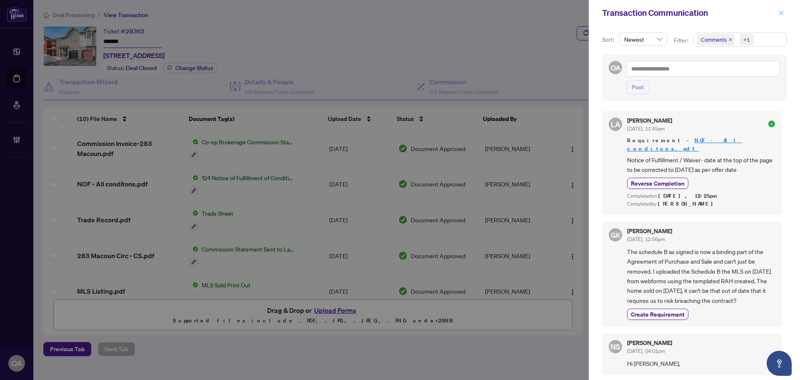
click at [777, 15] on button "button" at bounding box center [781, 13] width 11 height 10
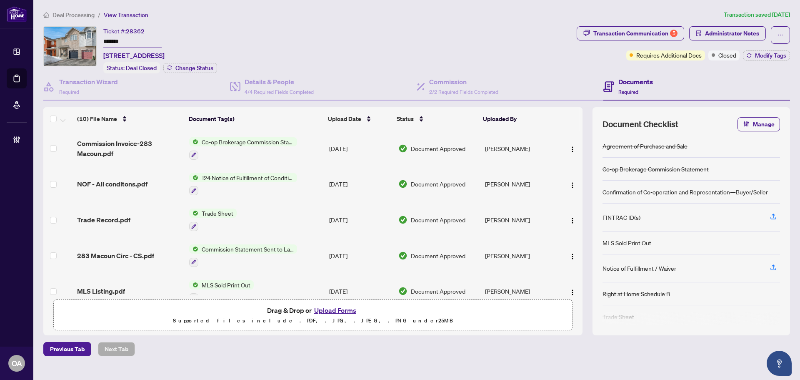
click at [470, 46] on div "Ticket #: 28362 ******* [STREET_ADDRESS] Status: Deal Closed Change Status" at bounding box center [308, 49] width 530 height 47
click at [641, 30] on div "Transaction Communication 5" at bounding box center [635, 33] width 84 height 13
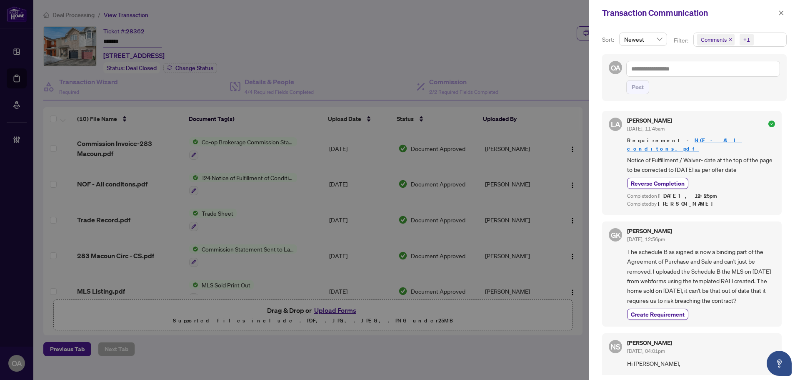
click at [730, 40] on icon "close" at bounding box center [730, 39] width 3 height 3
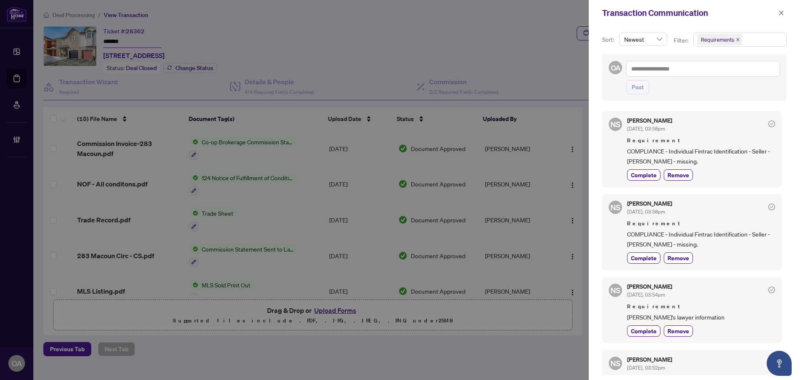
drag, startPoint x: 667, startPoint y: 161, endPoint x: 625, endPoint y: 150, distance: 43.4
click at [625, 150] on div "NS [PERSON_NAME] [DATE], 03:58pm Requirement COMPLIANCE - Individual Fintrac Id…" at bounding box center [692, 149] width 180 height 76
copy span "COMPLIANCE - Individual Fintrac Identification - Seller - [PERSON_NAME] - missi…"
drag, startPoint x: 704, startPoint y: 245, endPoint x: 622, endPoint y: 227, distance: 83.1
click at [622, 227] on div "NS [PERSON_NAME] [DATE], 03:58pm Requirement COMPLIANCE - Individual Fintrac Id…" at bounding box center [692, 232] width 180 height 76
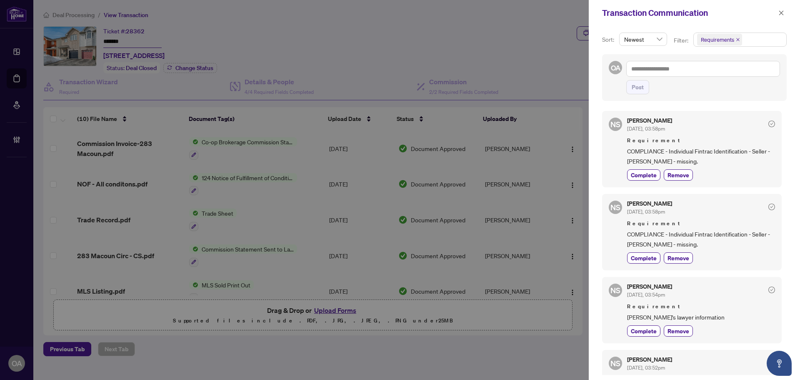
copy div "Requirement COMPLIANCE - Individual Fintrac Identification - Seller - [PERSON_N…"
click at [666, 228] on div "Requirement COMPLIANCE - Individual Fintrac Identification - Seller - [PERSON_N…" at bounding box center [701, 234] width 148 height 30
drag, startPoint x: 707, startPoint y: 245, endPoint x: 624, endPoint y: 235, distance: 84.4
click at [624, 235] on div "NS [PERSON_NAME] [DATE], 03:58pm Requirement COMPLIANCE - Individual Fintrac Id…" at bounding box center [692, 232] width 180 height 76
copy span "COMPLIANCE - Individual Fintrac Identification - Seller - [PERSON_NAME] - missi…"
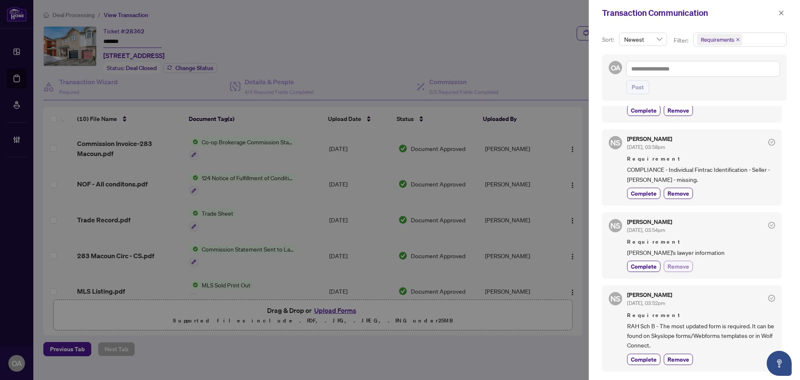
scroll to position [83, 0]
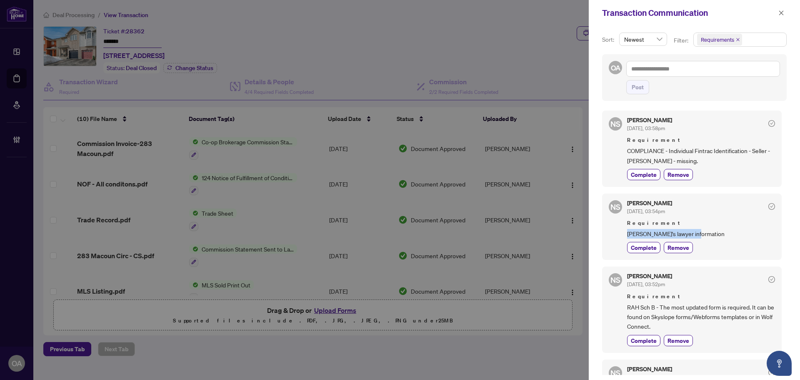
drag, startPoint x: 700, startPoint y: 232, endPoint x: 627, endPoint y: 232, distance: 72.5
click at [627, 232] on span "[PERSON_NAME]'s lawyer information" at bounding box center [701, 234] width 148 height 10
click at [739, 235] on span "[PERSON_NAME]'s lawyer information" at bounding box center [701, 234] width 148 height 10
drag, startPoint x: 693, startPoint y: 235, endPoint x: 684, endPoint y: 233, distance: 8.9
click at [616, 234] on div "NS [PERSON_NAME] [DATE], 03:54pm Requirement Buyer's lawyer information Complet…" at bounding box center [692, 226] width 180 height 66
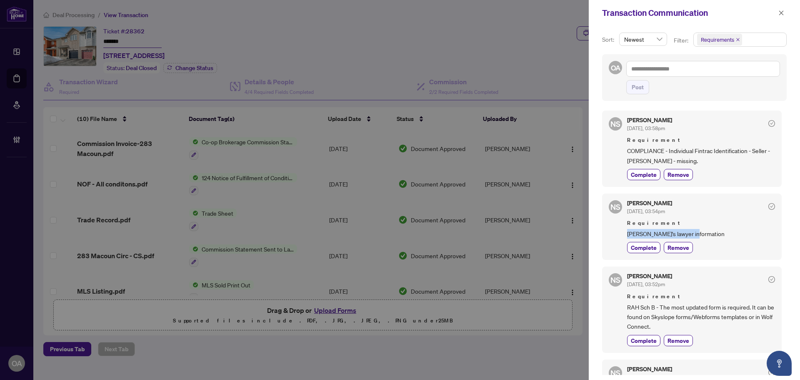
click at [684, 233] on span "[PERSON_NAME]'s lawyer information" at bounding box center [701, 234] width 148 height 10
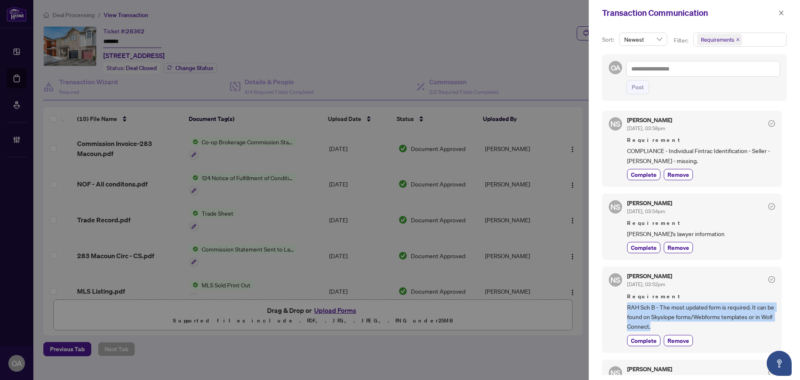
drag, startPoint x: 669, startPoint y: 325, endPoint x: 626, endPoint y: 307, distance: 46.3
click at [626, 307] on div "NS [PERSON_NAME] [DATE], 03:52pm Requirement RAH Sch B - The most updated form …" at bounding box center [692, 309] width 180 height 86
click at [677, 318] on span "RAH Sch B - The most updated form is required. It can be found on Skyslope form…" at bounding box center [701, 316] width 148 height 29
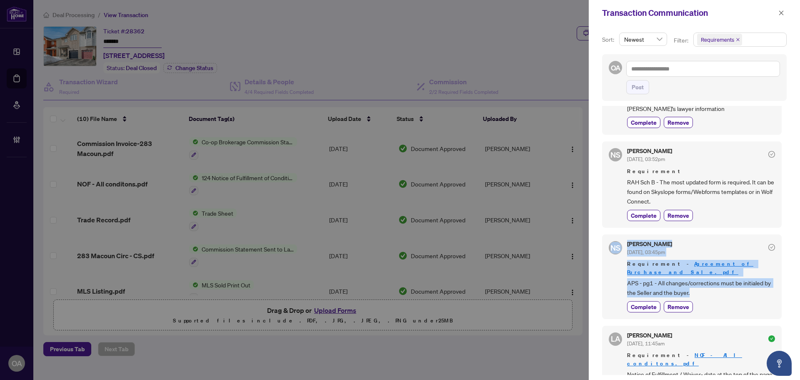
drag, startPoint x: 704, startPoint y: 286, endPoint x: 612, endPoint y: 267, distance: 94.0
click at [612, 267] on div "NS [PERSON_NAME] [DATE], 03:45pm Requirement - Agreement of Purchase and Sale.p…" at bounding box center [692, 276] width 180 height 85
click at [654, 278] on span "APS - pg1 - All changes/corrections must be initialed by the Seller and the buy…" at bounding box center [701, 288] width 148 height 20
drag, startPoint x: 711, startPoint y: 282, endPoint x: 627, endPoint y: 277, distance: 84.3
click at [627, 277] on div "NS [PERSON_NAME] [DATE], 03:45pm Requirement - Agreement of Purchase and Sale.p…" at bounding box center [692, 276] width 180 height 85
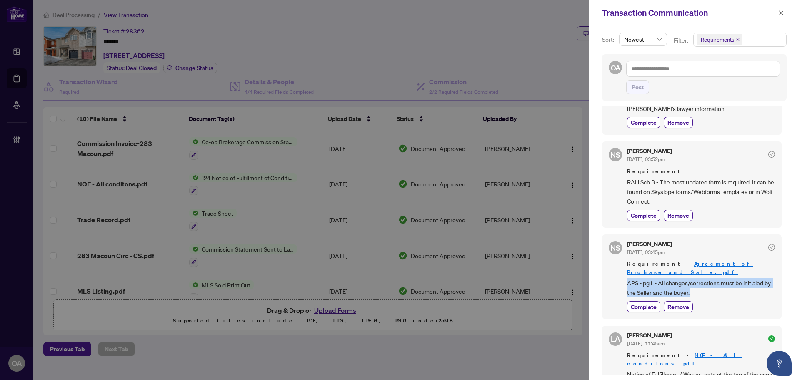
copy span "APS - pg1 - All changes/corrections must be initialed by the Seller and the buy…"
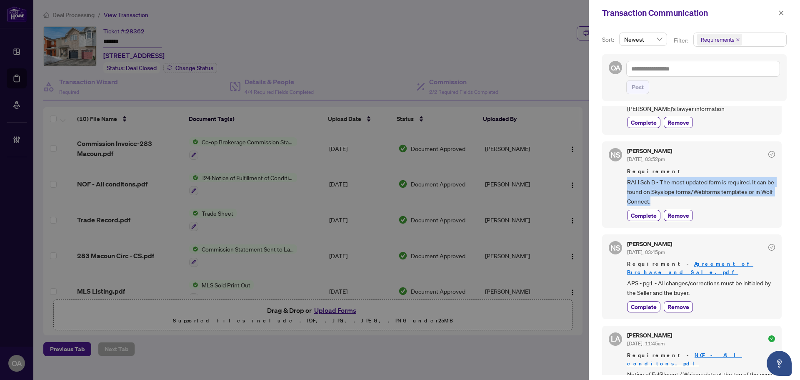
drag, startPoint x: 666, startPoint y: 201, endPoint x: 619, endPoint y: 183, distance: 50.8
click at [619, 183] on div "NS [PERSON_NAME] [DATE], 03:52pm Requirement RAH Sch B - The most updated form …" at bounding box center [692, 184] width 180 height 86
copy span "RAH Sch B - The most updated form is required. It can be found on Skyslope form…"
click at [779, 11] on icon "close" at bounding box center [781, 13] width 6 height 6
